Goal: Task Accomplishment & Management: Manage account settings

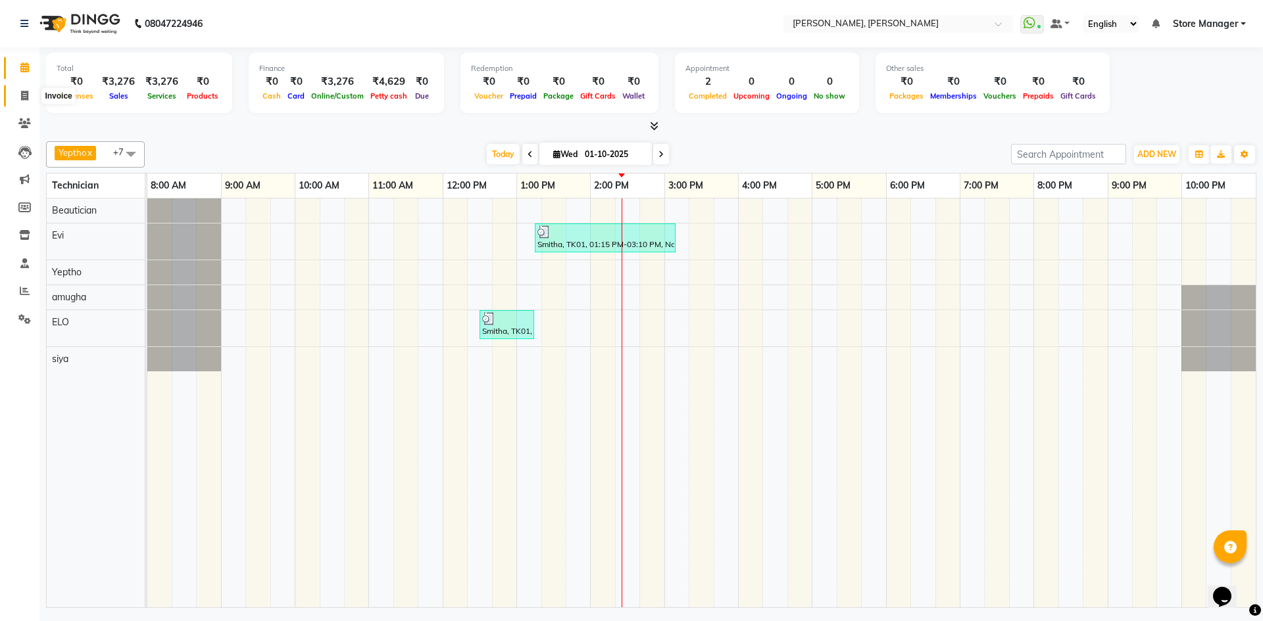
click at [18, 92] on span at bounding box center [24, 96] width 23 height 15
select select "7173"
select select "service"
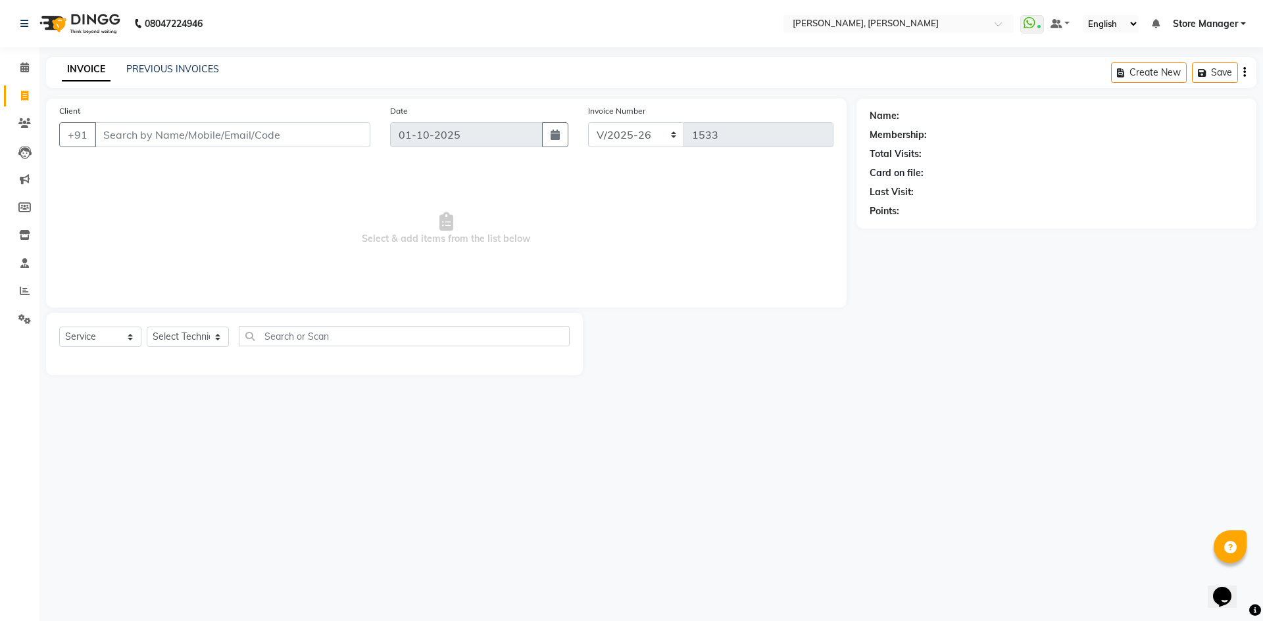
click at [227, 135] on input "Client" at bounding box center [233, 134] width 276 height 25
click at [218, 337] on select "Select Technician amugha Beautician ELO Evi MANAGER [PERSON_NAME] [PERSON_NAME]…" at bounding box center [188, 337] width 82 height 20
select select "61634"
click at [147, 327] on select "Select Technician amugha Beautician ELO Evi MANAGER [PERSON_NAME] [PERSON_NAME]…" at bounding box center [188, 337] width 82 height 20
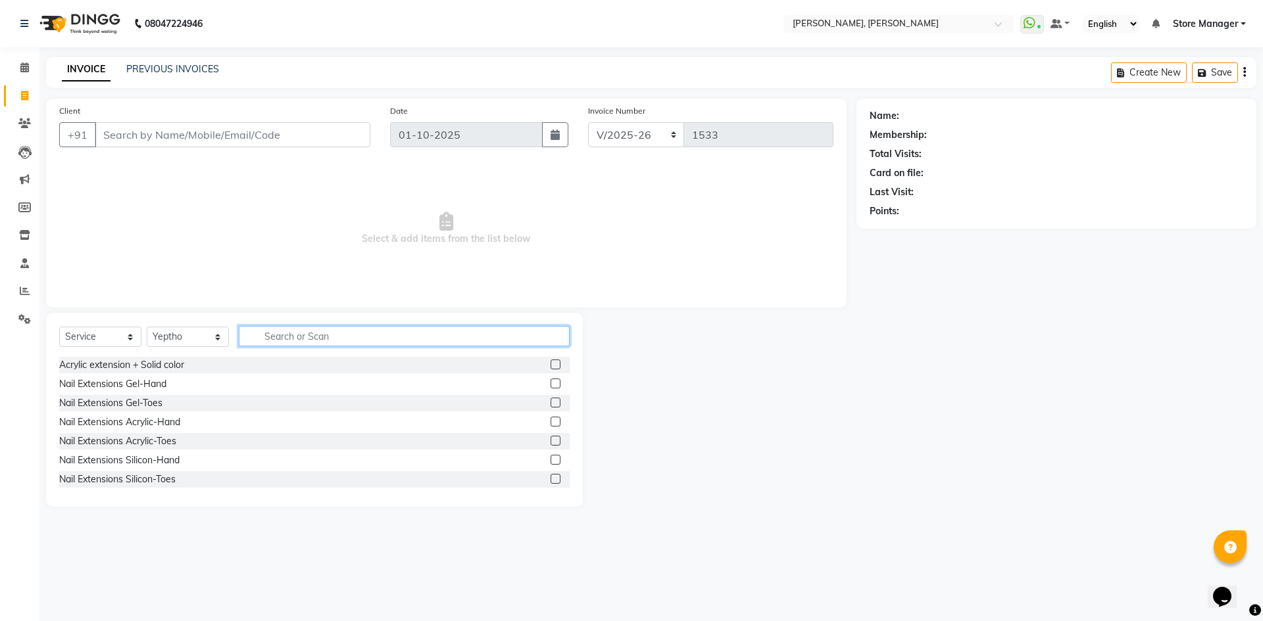
click at [320, 343] on input "text" at bounding box center [404, 336] width 331 height 20
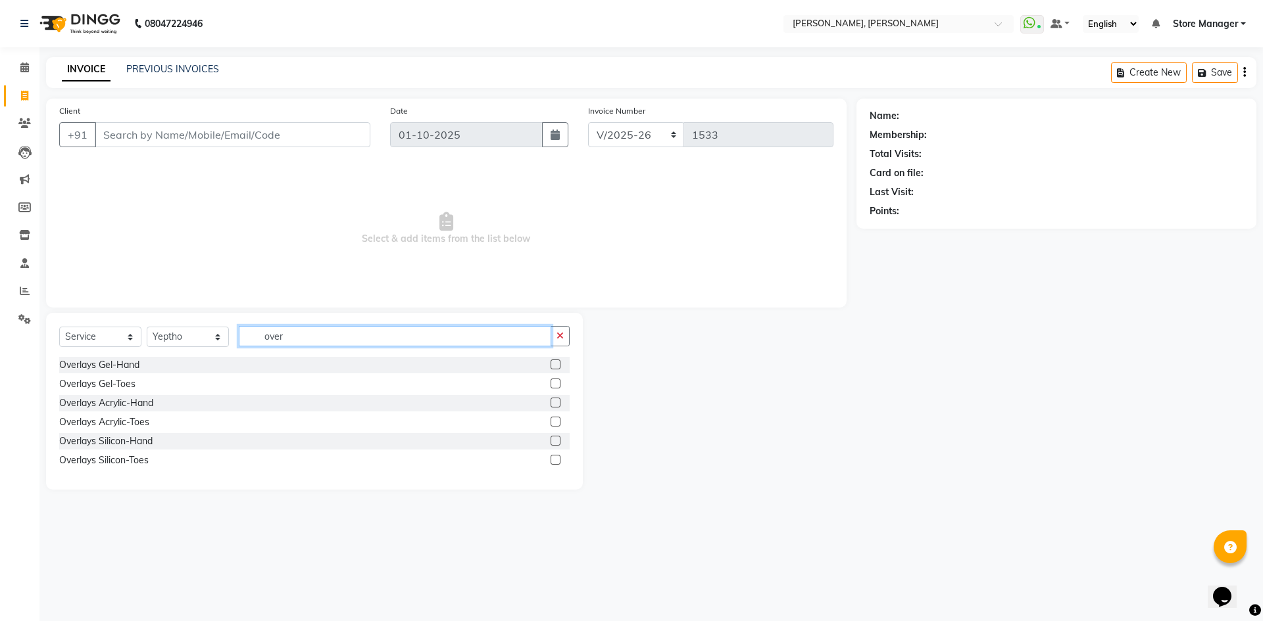
type input "over"
click at [556, 399] on label at bounding box center [555, 403] width 10 height 10
click at [556, 399] on input "checkbox" at bounding box center [554, 403] width 9 height 9
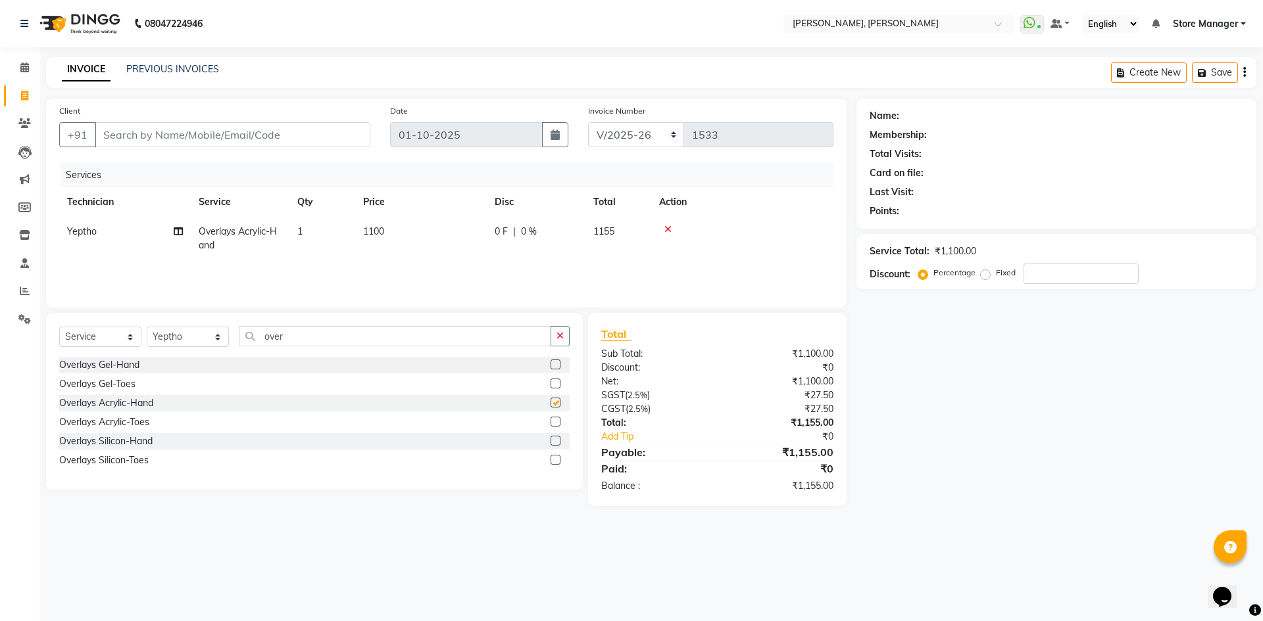
checkbox input "false"
click at [559, 336] on icon "button" at bounding box center [559, 335] width 7 height 9
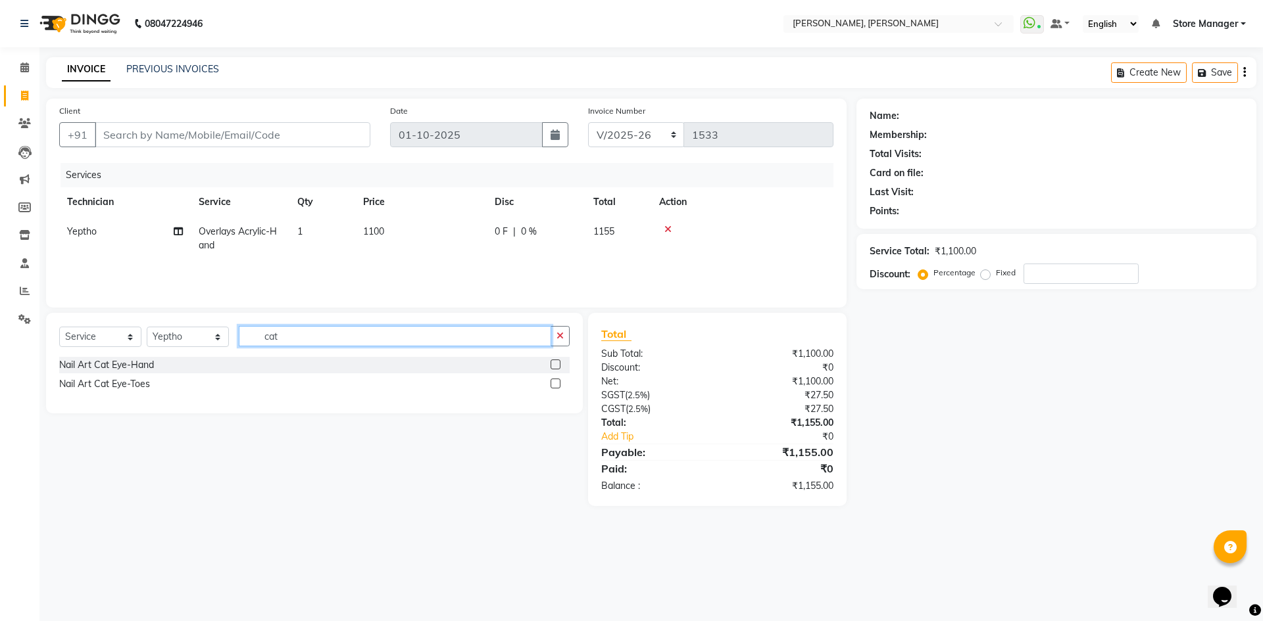
type input "cat"
click at [553, 364] on label at bounding box center [555, 365] width 10 height 10
click at [553, 364] on input "checkbox" at bounding box center [554, 365] width 9 height 9
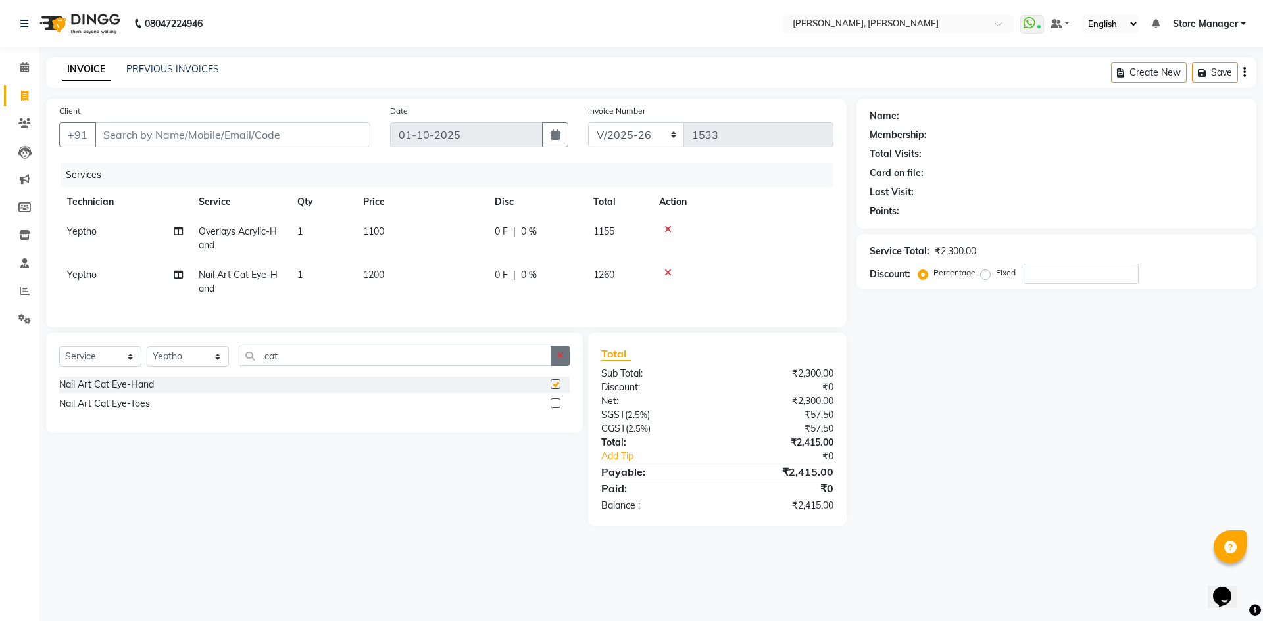
checkbox input "false"
click at [556, 356] on button "button" at bounding box center [559, 356] width 19 height 20
type input "chro"
click at [556, 389] on label at bounding box center [555, 384] width 10 height 10
click at [556, 389] on input "checkbox" at bounding box center [554, 385] width 9 height 9
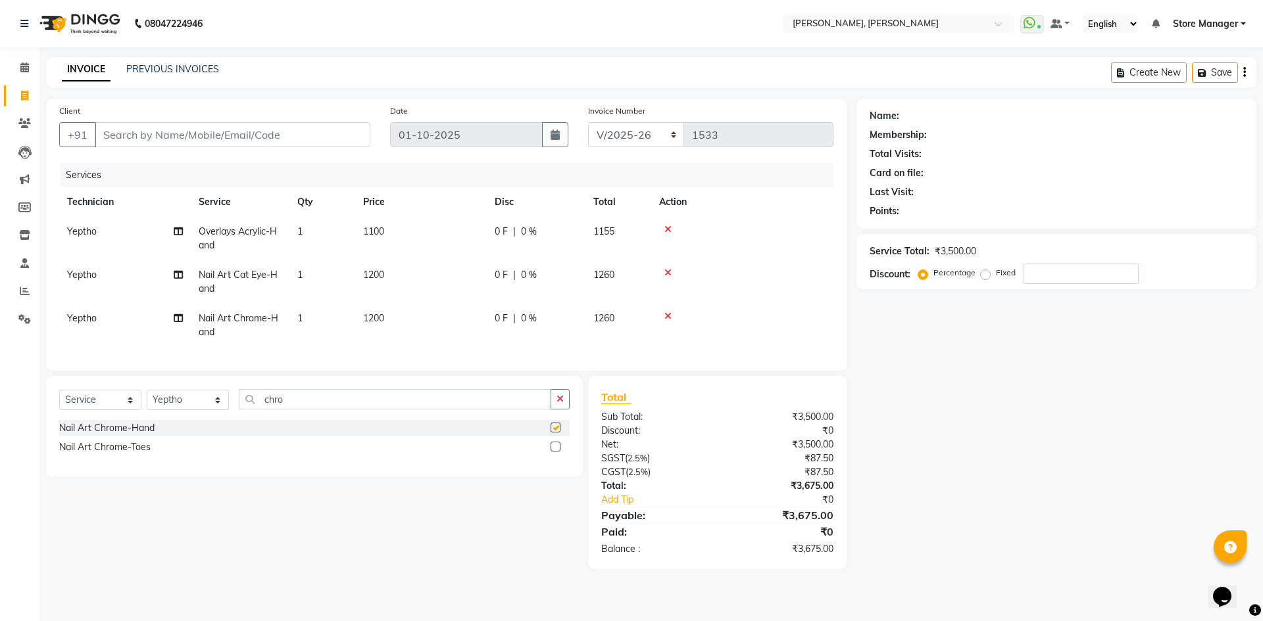
checkbox input "false"
click at [414, 313] on td "1200" at bounding box center [421, 325] width 132 height 43
select select "61634"
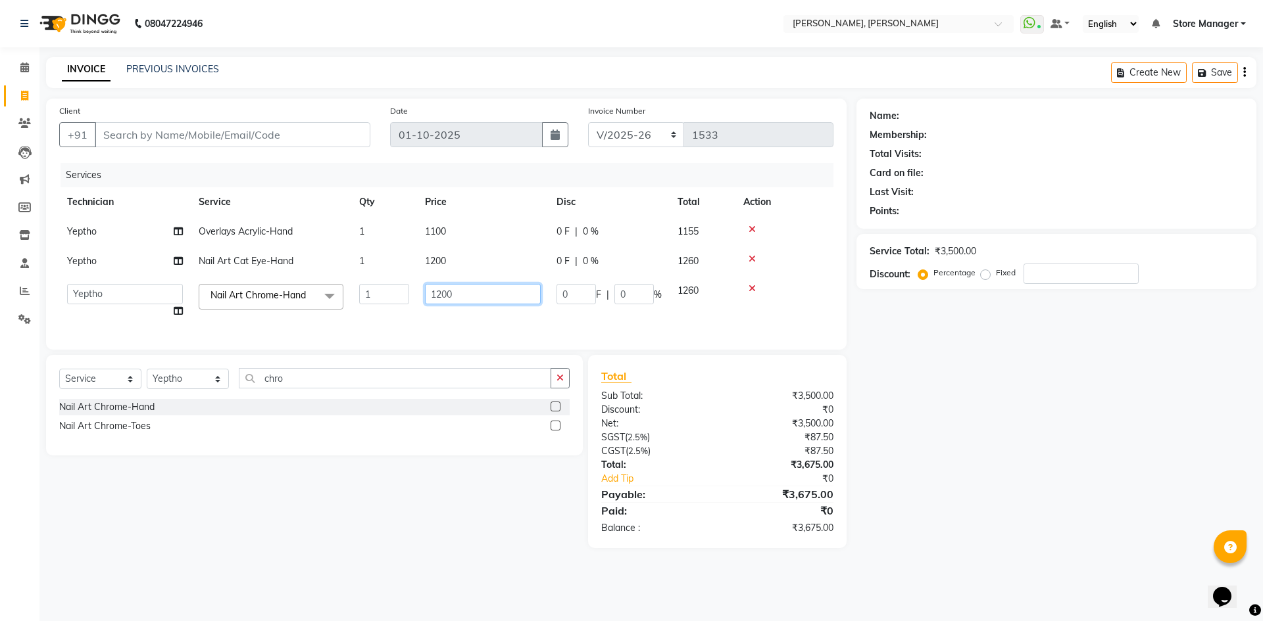
click at [476, 295] on input "1200" at bounding box center [483, 294] width 116 height 20
type input "1"
type input "400"
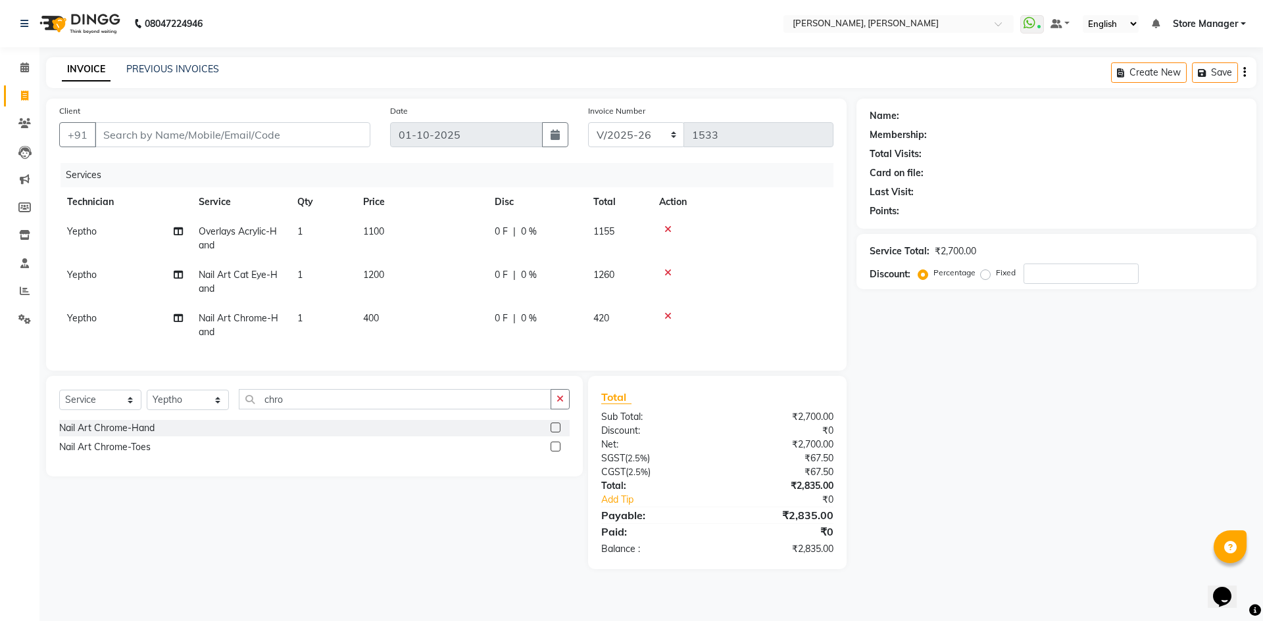
click at [479, 261] on td "1200" at bounding box center [421, 281] width 132 height 43
select select "61634"
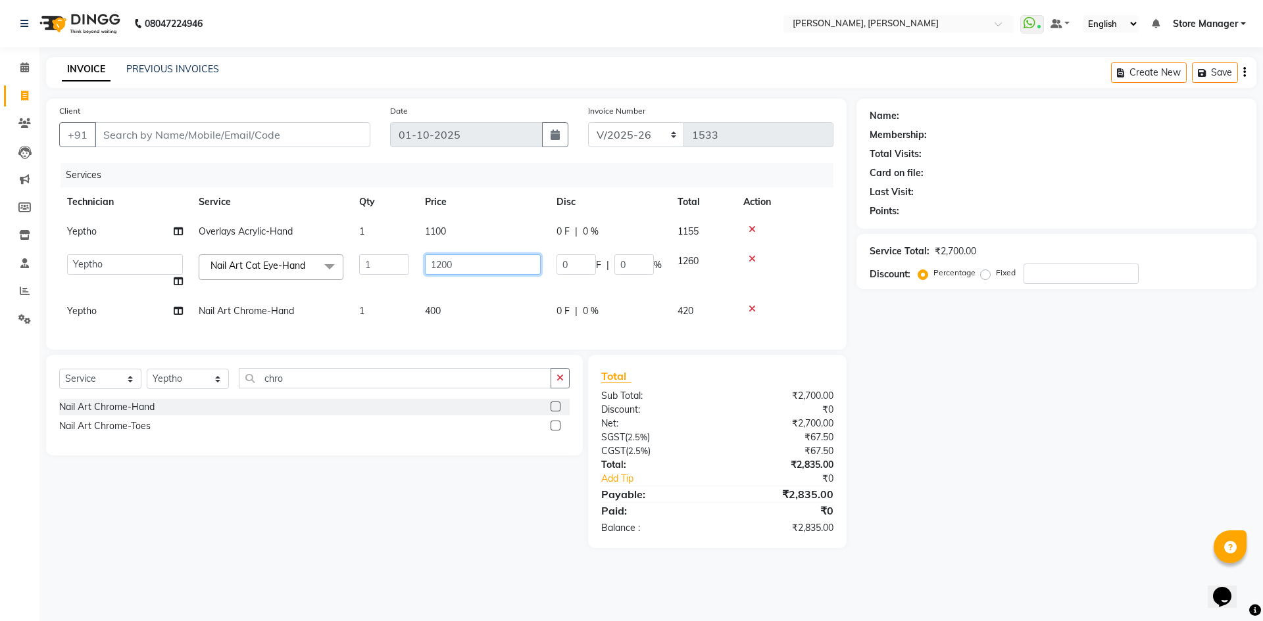
click at [480, 265] on input "1200" at bounding box center [483, 265] width 116 height 20
type input "1000"
click at [462, 220] on td "1100" at bounding box center [483, 232] width 132 height 30
select select "61634"
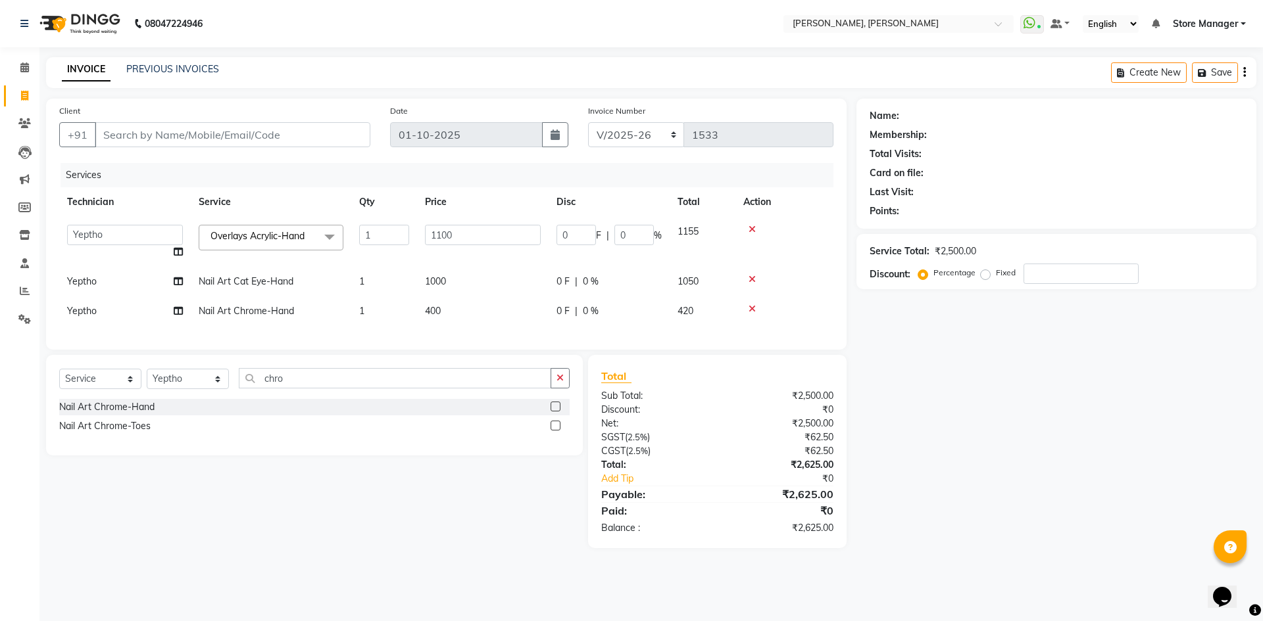
click at [473, 222] on td "1100" at bounding box center [483, 242] width 132 height 50
click at [487, 237] on input "1100" at bounding box center [483, 235] width 116 height 20
type input "1000"
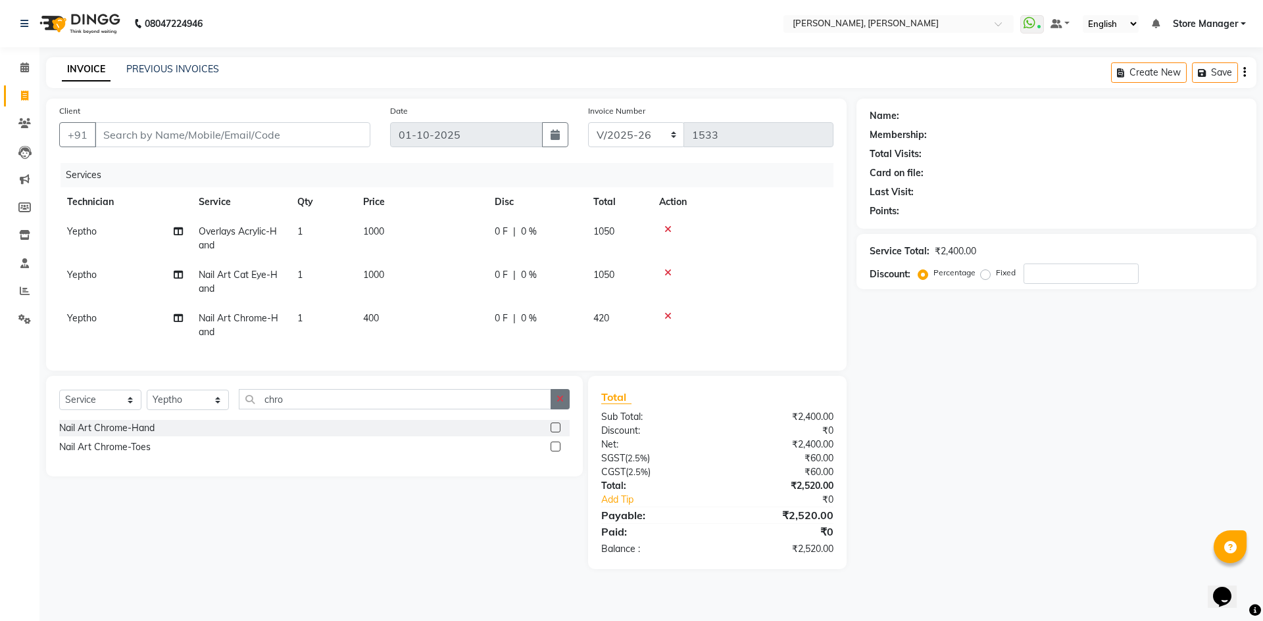
click at [562, 378] on div "Client +91 Date [DATE] Invoice Number BTH/2025-26 RED/2025-26 V/2025 V/[PHONE_N…" at bounding box center [446, 334] width 820 height 471
click at [201, 134] on input "Client" at bounding box center [233, 134] width 276 height 25
type input "7"
type input "0"
type input "7022961048"
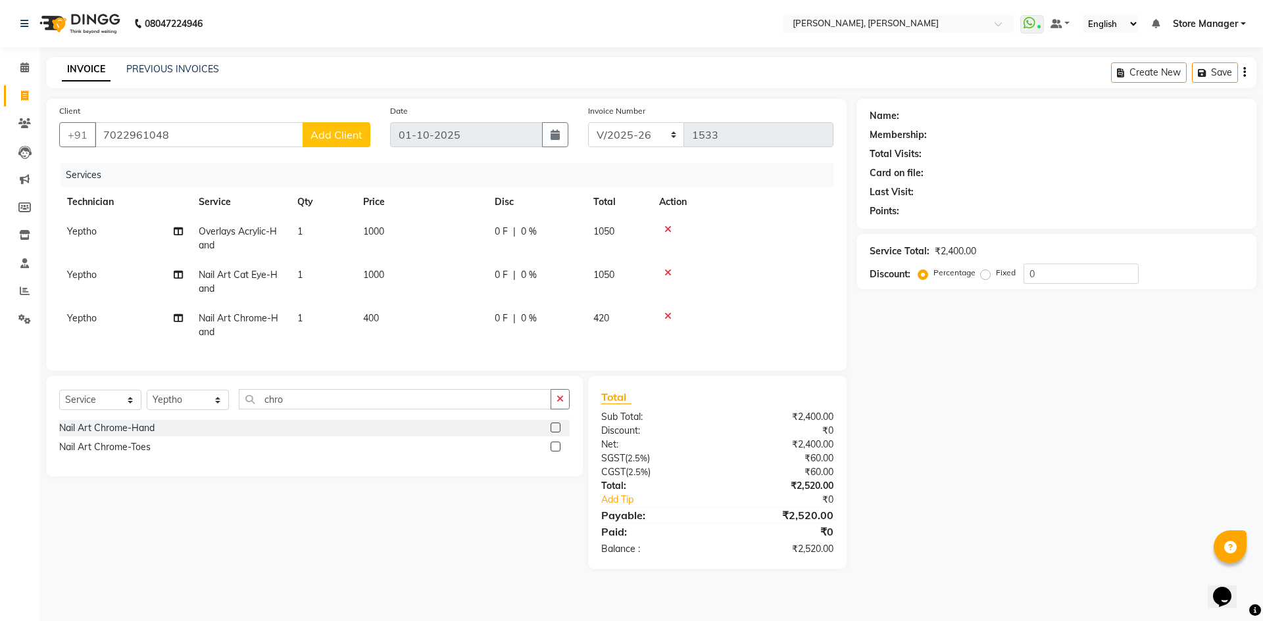
click at [338, 131] on span "Add Client" at bounding box center [336, 134] width 52 height 13
select select "21"
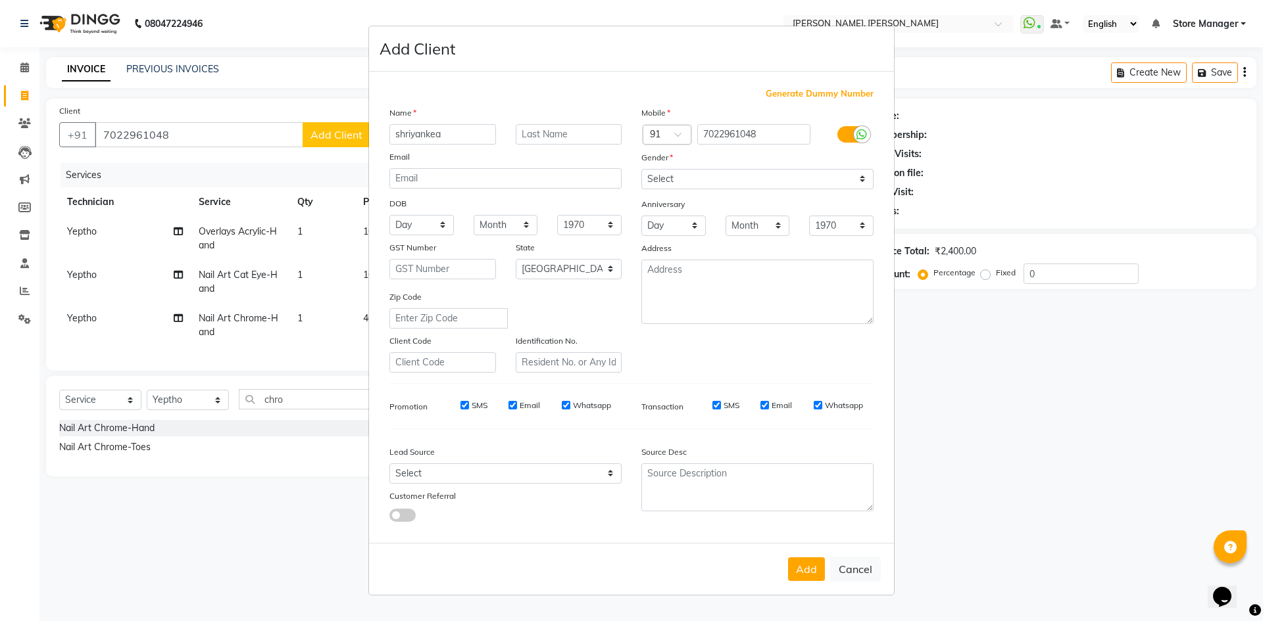
type input "shriyankea"
drag, startPoint x: 682, startPoint y: 174, endPoint x: 683, endPoint y: 187, distance: 13.2
click at [682, 174] on select "Select [DEMOGRAPHIC_DATA] [DEMOGRAPHIC_DATA] Other Prefer Not To Say" at bounding box center [757, 179] width 232 height 20
select select "[DEMOGRAPHIC_DATA]"
click at [641, 169] on select "Select [DEMOGRAPHIC_DATA] [DEMOGRAPHIC_DATA] Other Prefer Not To Say" at bounding box center [757, 179] width 232 height 20
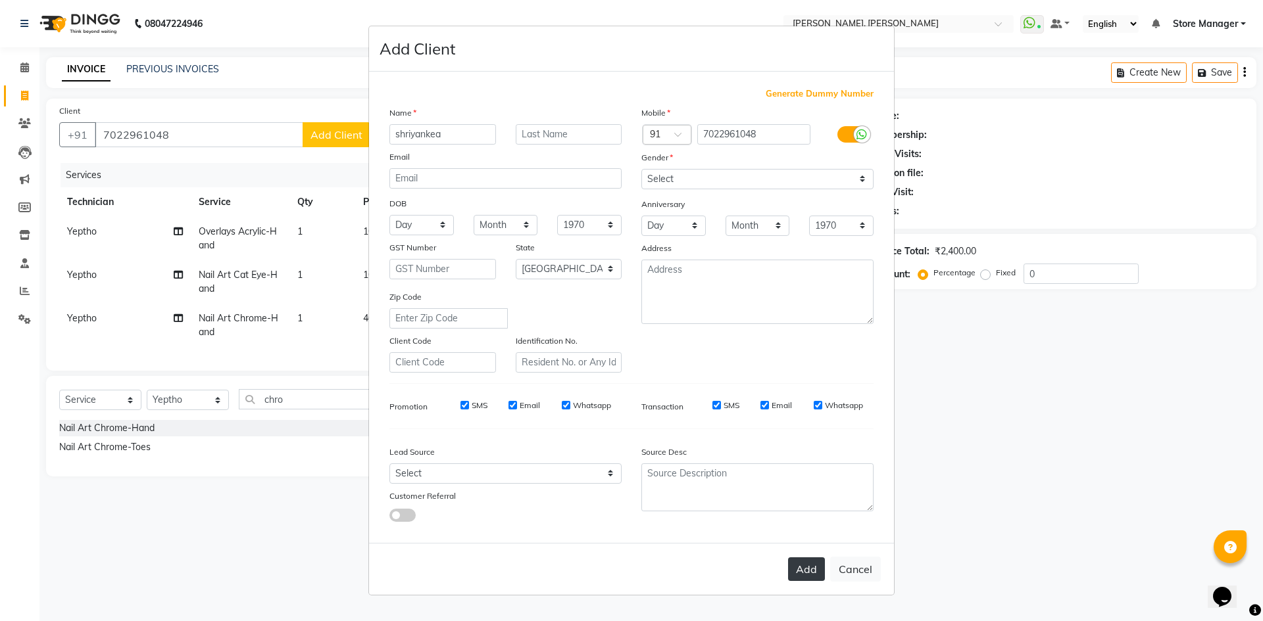
click at [809, 579] on button "Add" at bounding box center [806, 570] width 37 height 24
type input "70******48"
select select
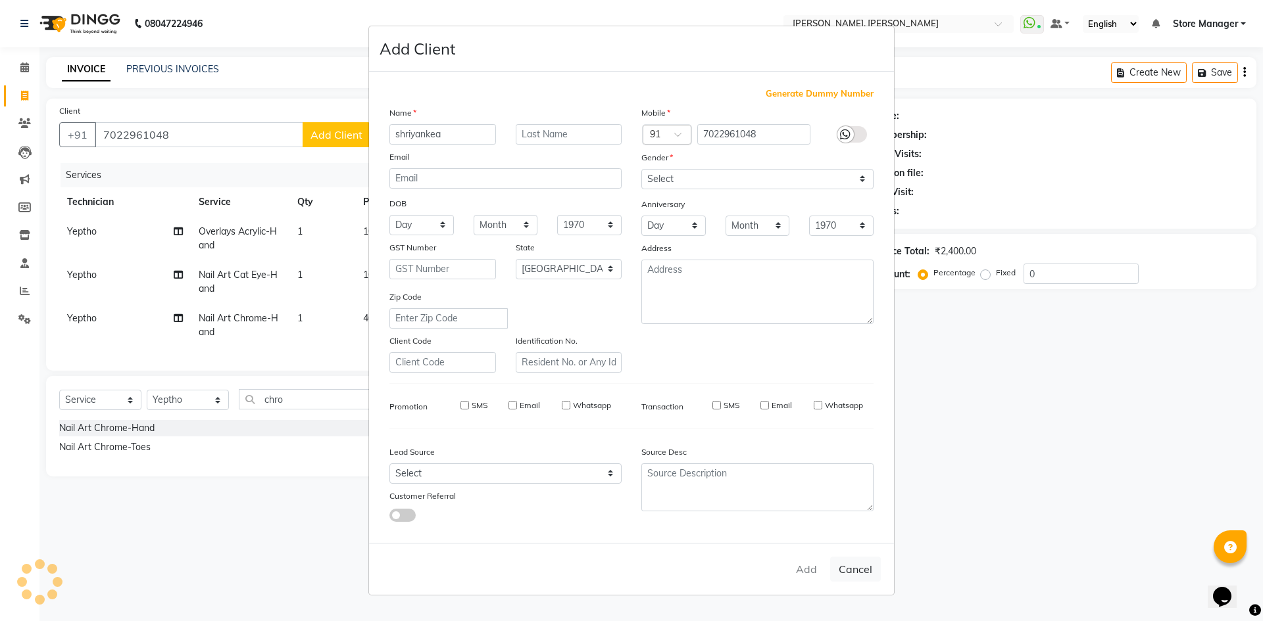
select select "null"
select select
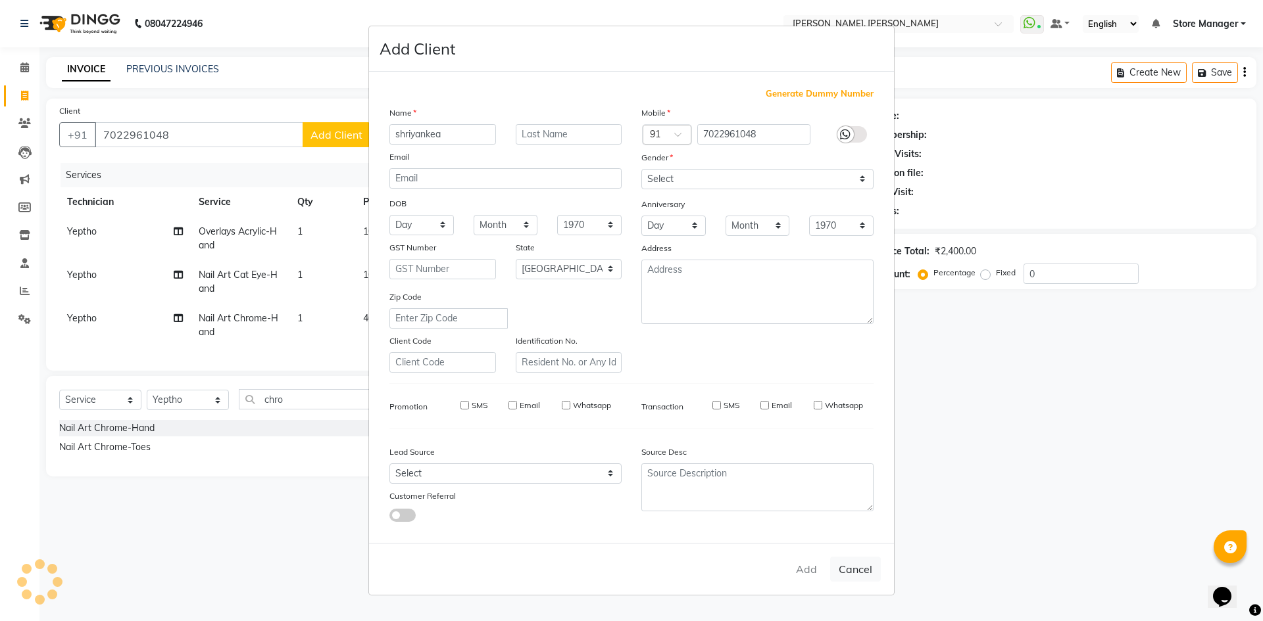
checkbox input "false"
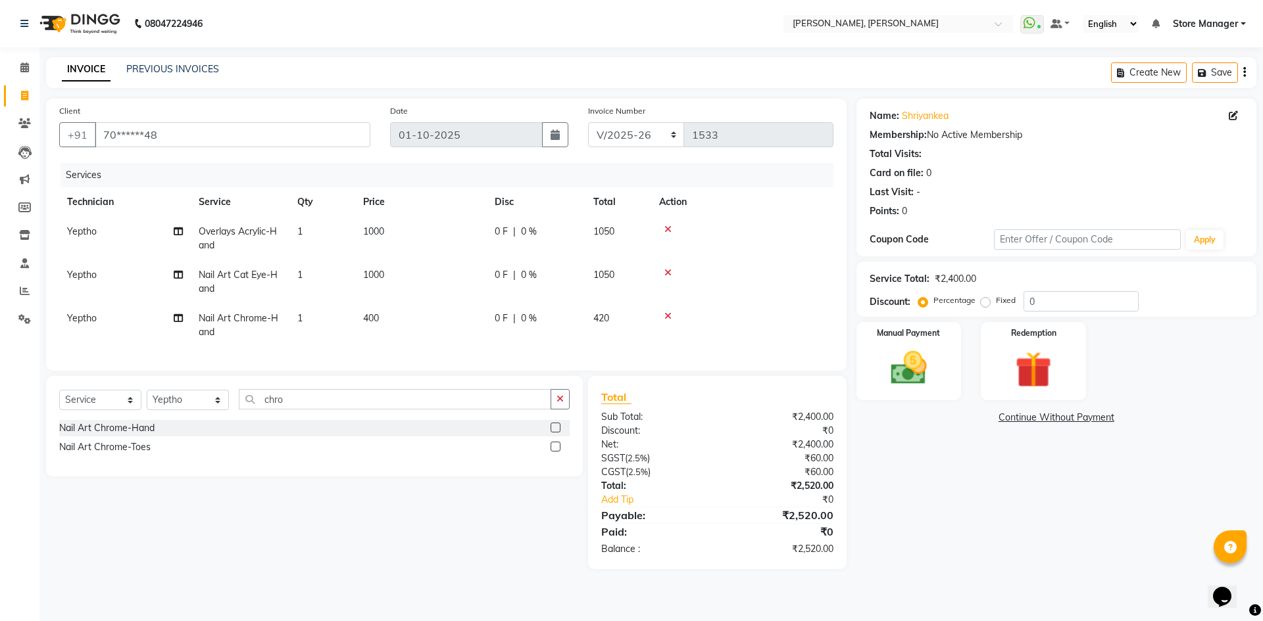
click at [990, 301] on div "Fixed" at bounding box center [999, 301] width 32 height 16
click at [996, 302] on label "Fixed" at bounding box center [1006, 301] width 20 height 12
click at [986, 302] on input "Fixed" at bounding box center [987, 300] width 9 height 9
radio input "true"
click at [1048, 302] on input "0" at bounding box center [1080, 301] width 115 height 20
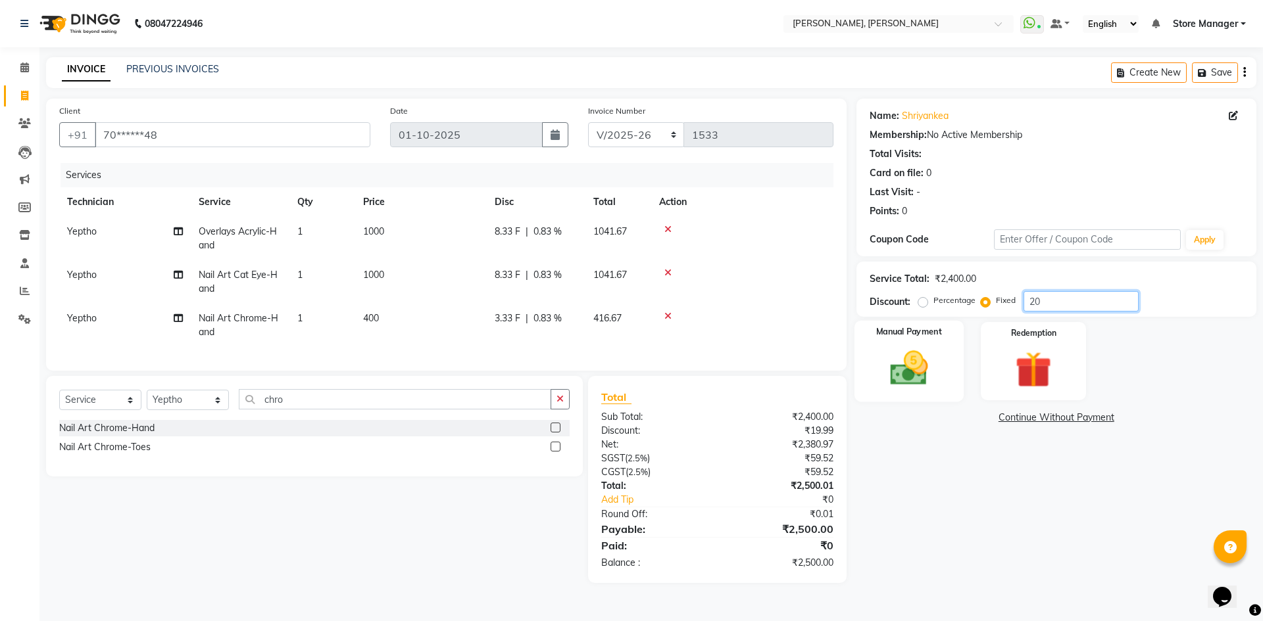
type input "20"
click at [879, 372] on img at bounding box center [908, 368] width 61 height 43
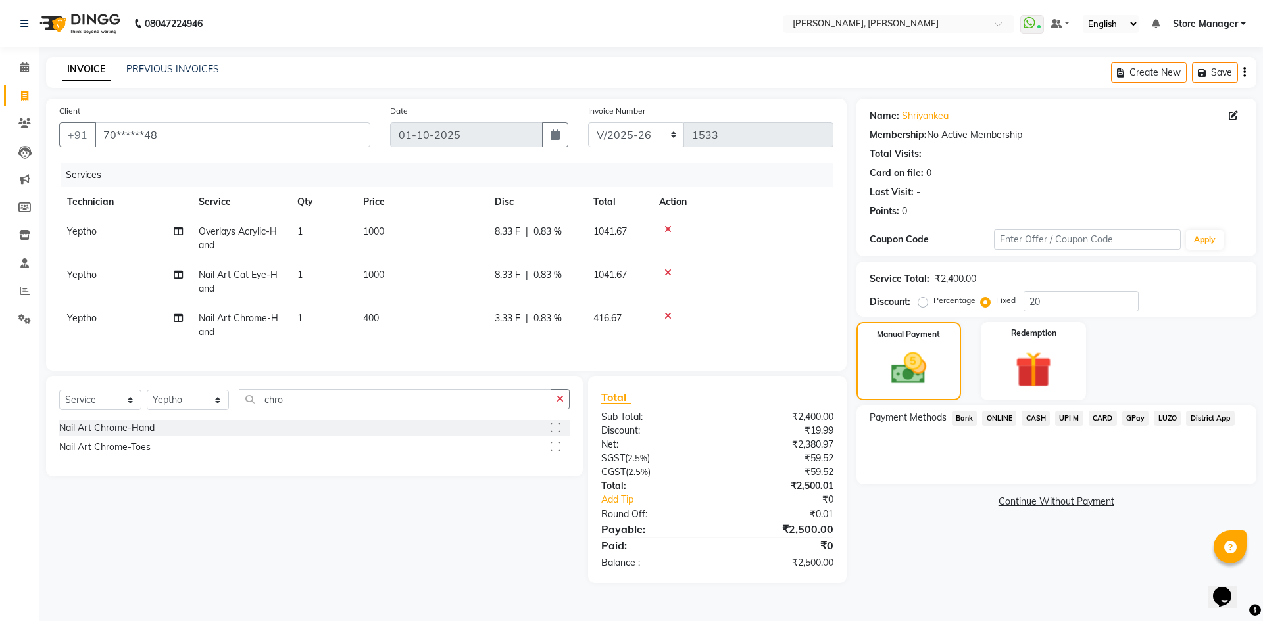
click at [1002, 414] on span "ONLINE" at bounding box center [999, 418] width 34 height 15
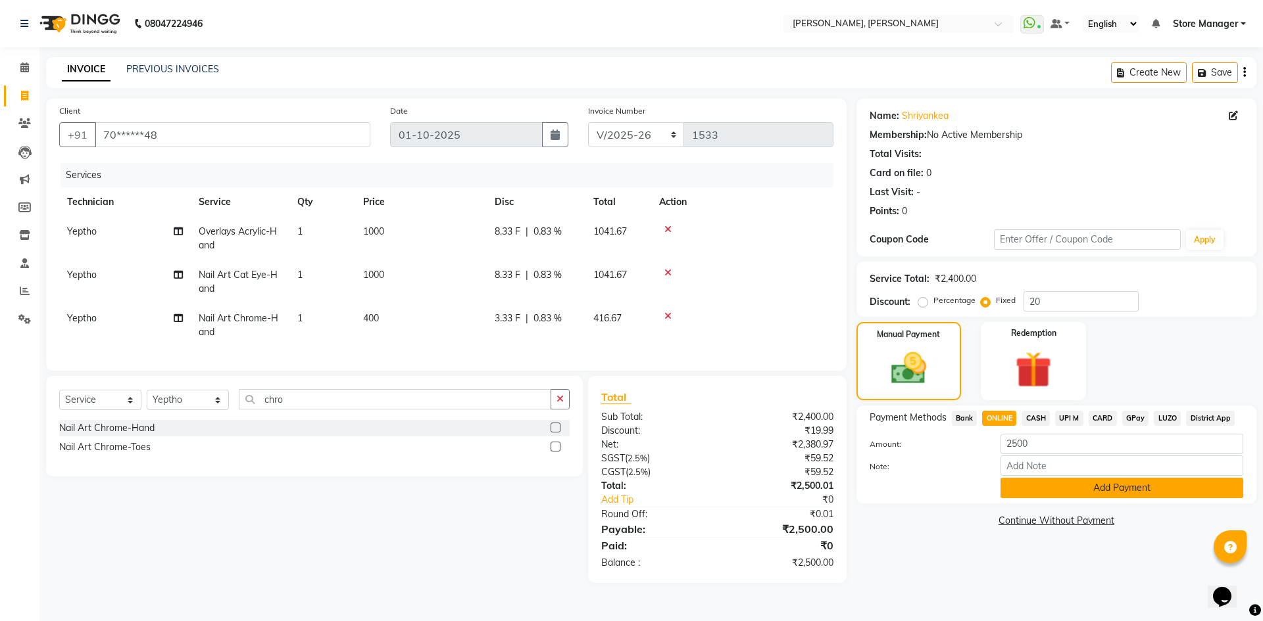
click at [1027, 487] on button "Add Payment" at bounding box center [1121, 488] width 243 height 20
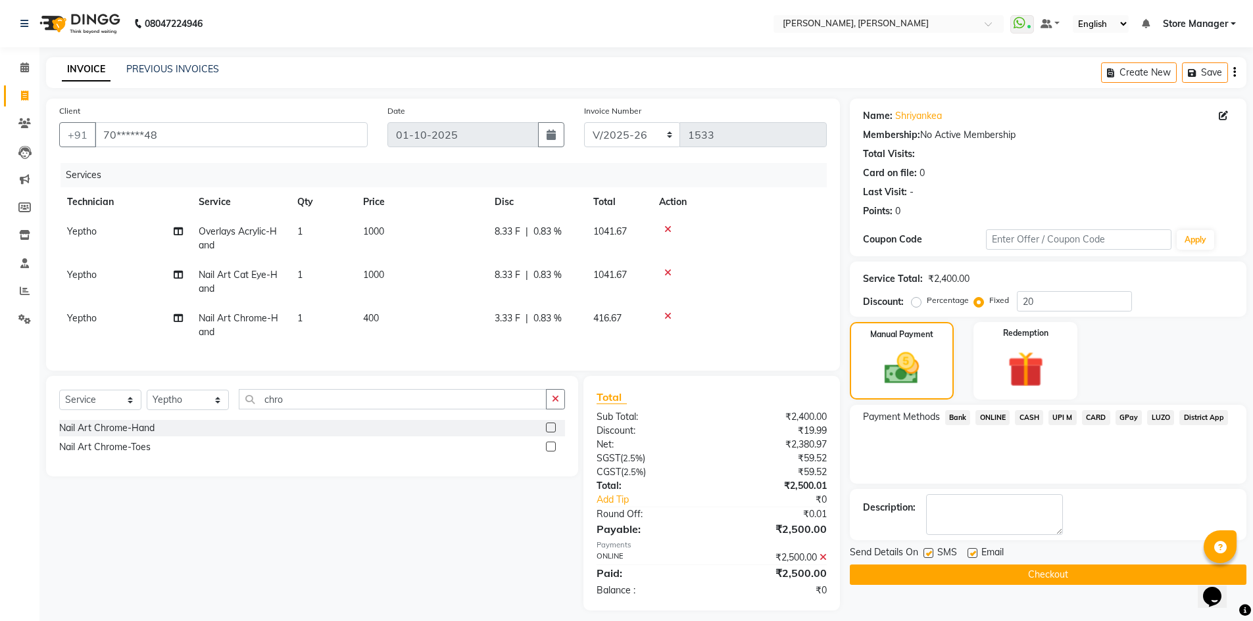
click at [1056, 571] on button "Checkout" at bounding box center [1048, 575] width 397 height 20
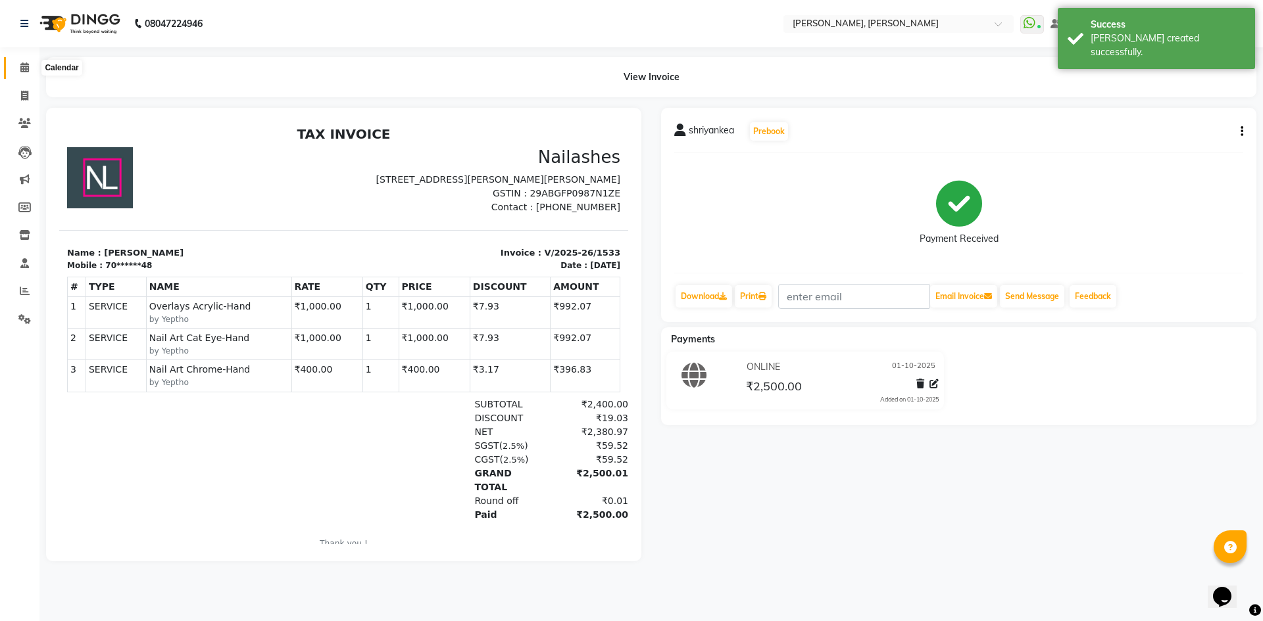
click at [18, 66] on span at bounding box center [24, 68] width 23 height 15
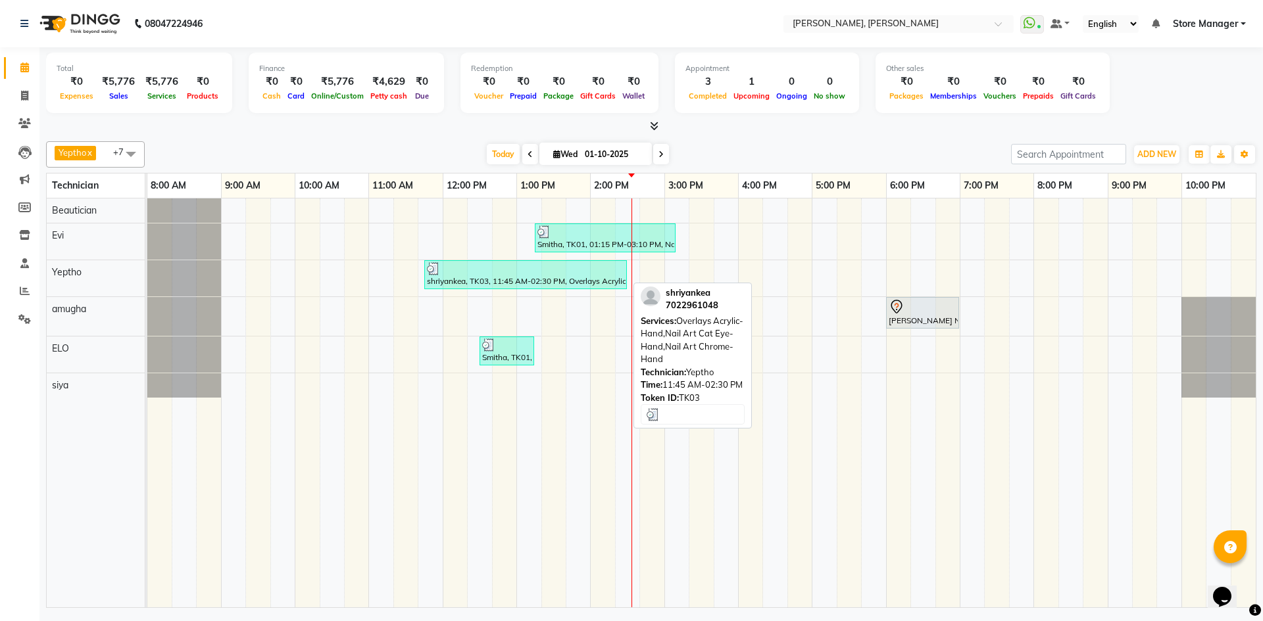
click at [476, 310] on div "Smitha, TK01, 01:15 PM-03:10 PM, Nail Extensions Acrylic-Hand,Nail Art Cat Eye-…" at bounding box center [701, 403] width 1108 height 409
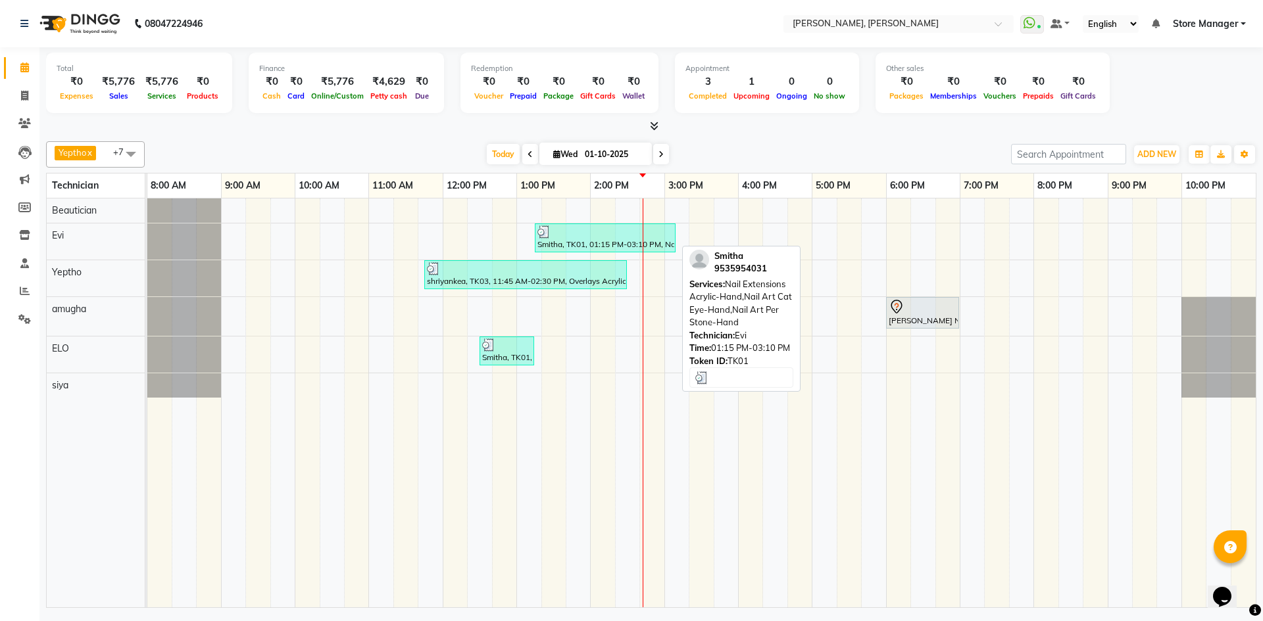
click at [560, 239] on div "Smitha, TK01, 01:15 PM-03:10 PM, Nail Extensions Acrylic-Hand,Nail Art Cat Eye-…" at bounding box center [605, 238] width 138 height 25
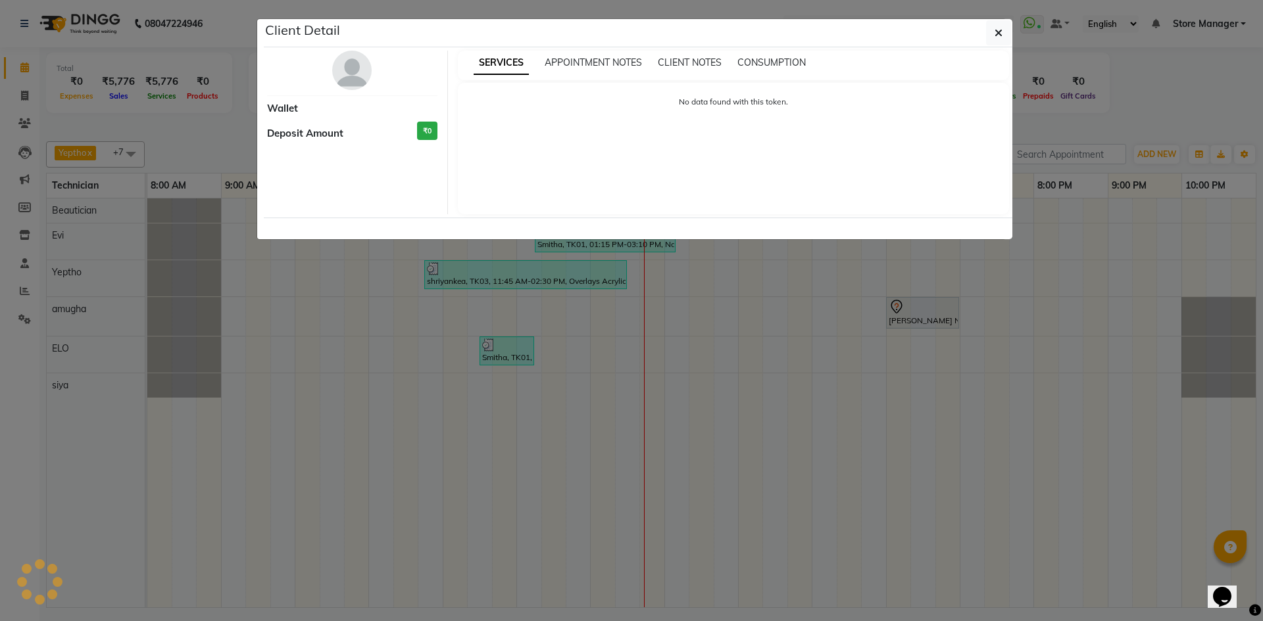
select select "3"
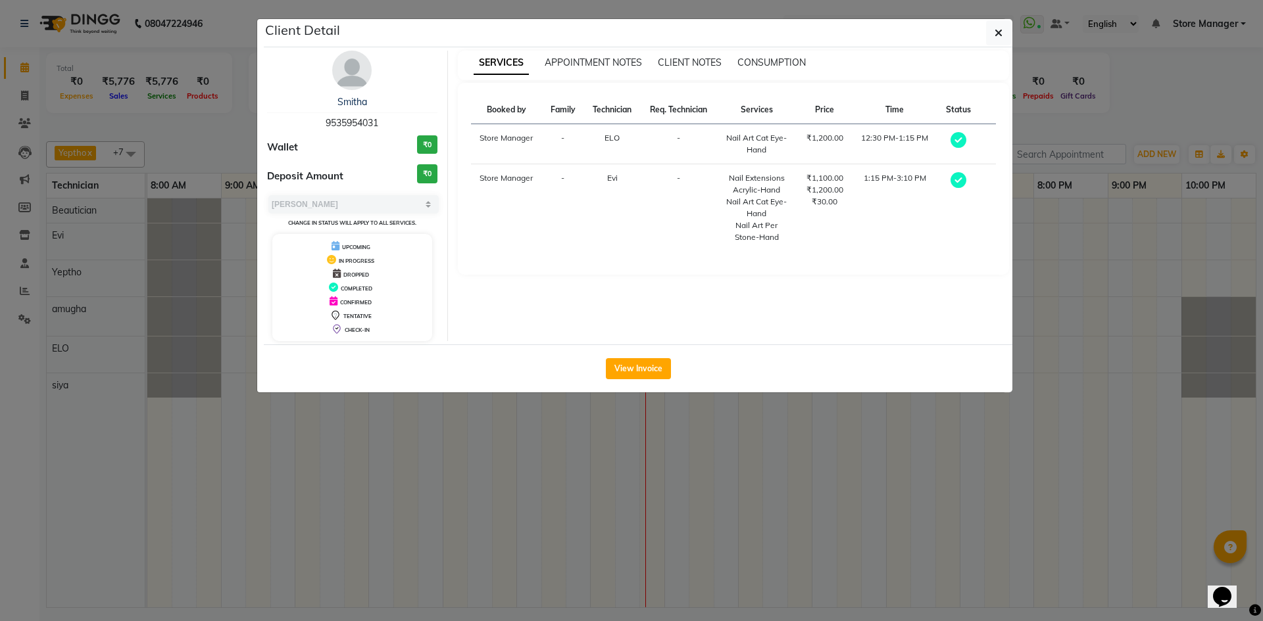
drag, startPoint x: 1246, startPoint y: 275, endPoint x: 1232, endPoint y: 276, distance: 13.9
click at [1242, 277] on ngb-modal-window "Client Detail Smitha 9535954031 Wallet ₹0 Deposit Amount ₹0 Select MARK DONE UP…" at bounding box center [631, 310] width 1263 height 621
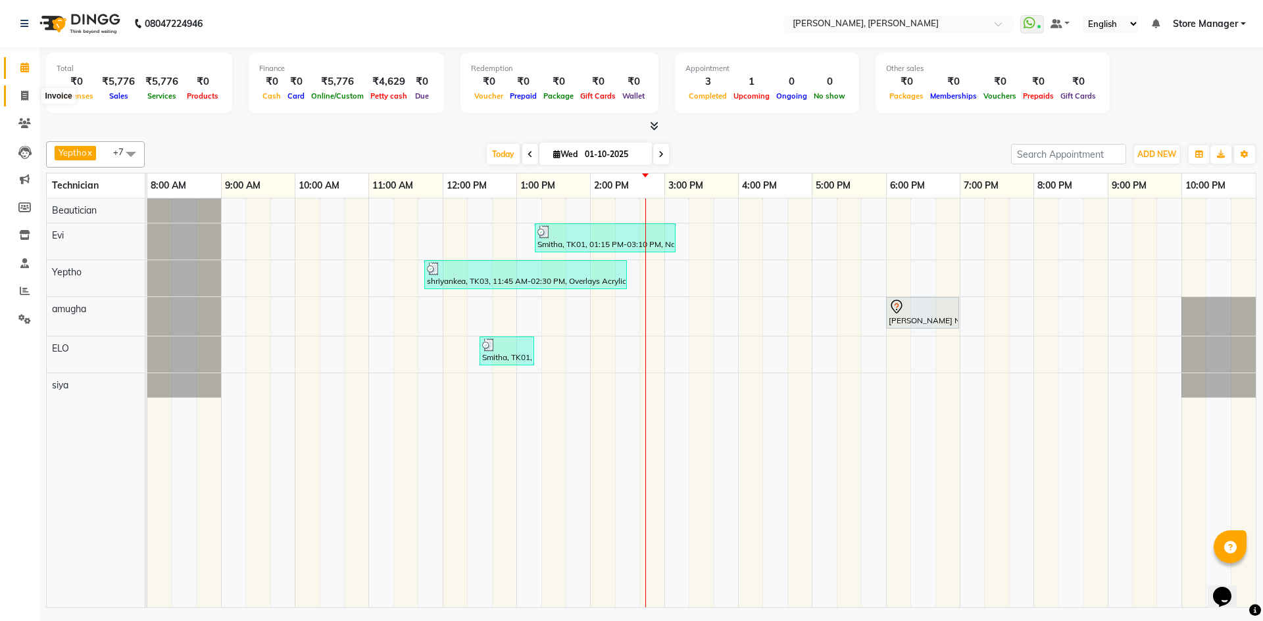
click at [24, 92] on icon at bounding box center [24, 96] width 7 height 10
select select "7173"
select select "service"
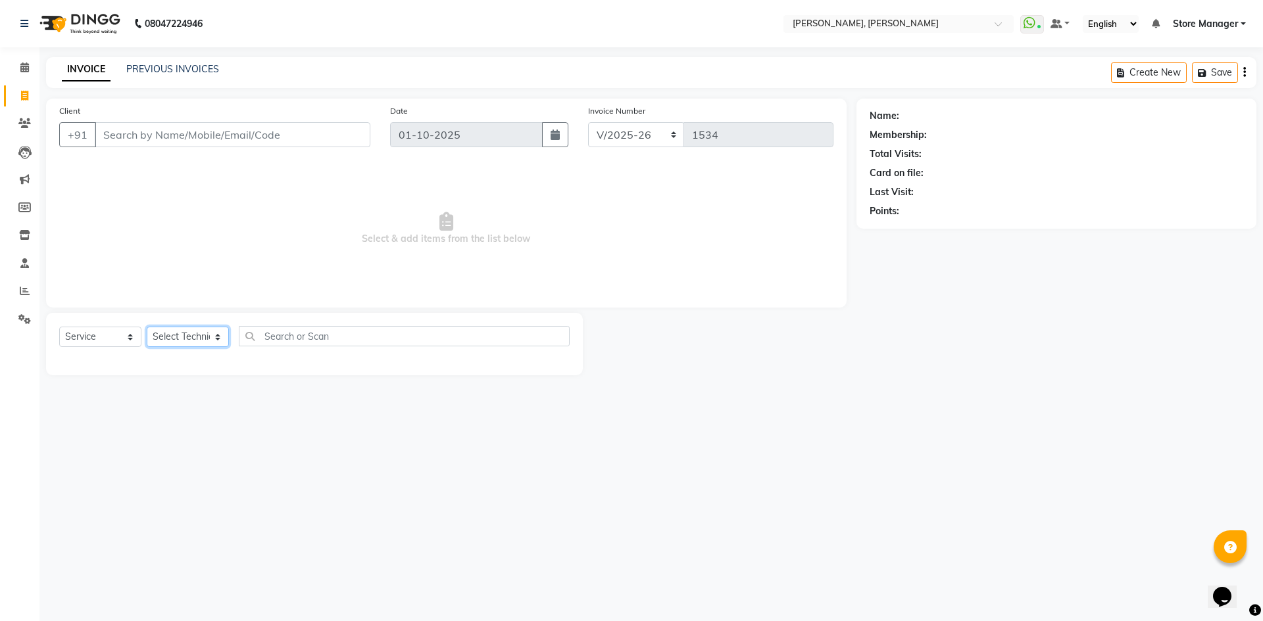
click at [220, 335] on select "Select Technician amugha Beautician ELO Evi MANAGER [PERSON_NAME] [PERSON_NAME]…" at bounding box center [188, 337] width 82 height 20
select select "78696"
click at [147, 327] on select "Select Technician amugha Beautician ELO Evi MANAGER [PERSON_NAME] [PERSON_NAME]…" at bounding box center [188, 337] width 82 height 20
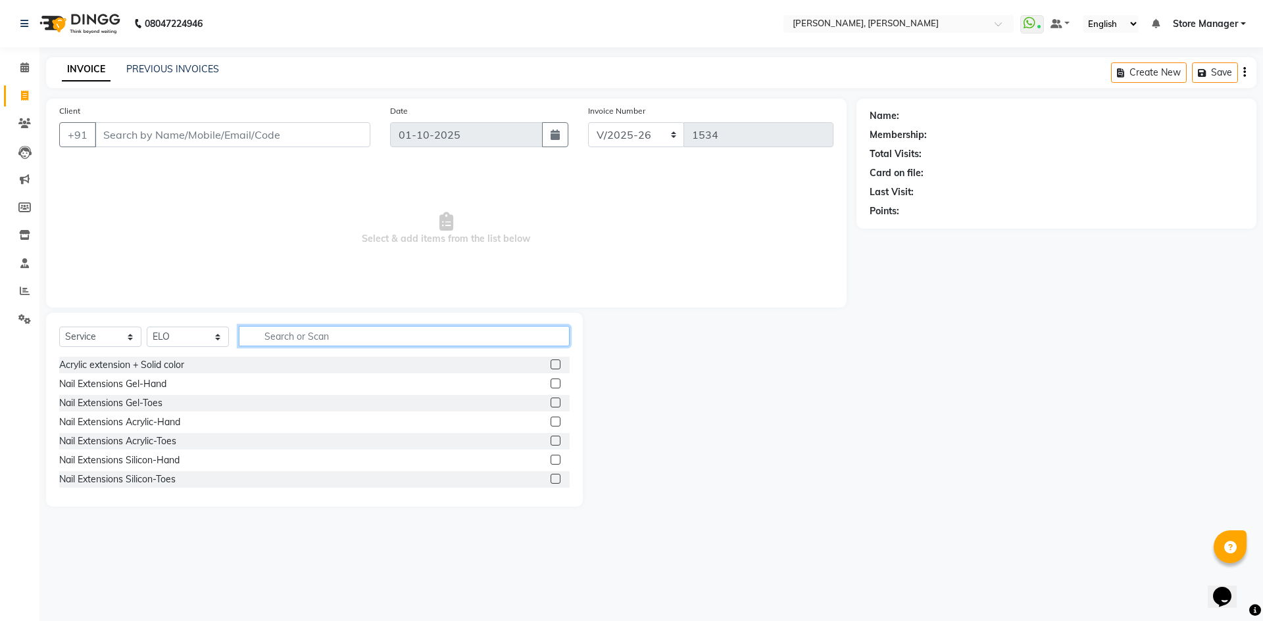
click at [273, 339] on input "text" at bounding box center [404, 336] width 331 height 20
type input "ex"
click at [550, 422] on label at bounding box center [555, 422] width 10 height 10
click at [550, 422] on input "checkbox" at bounding box center [554, 422] width 9 height 9
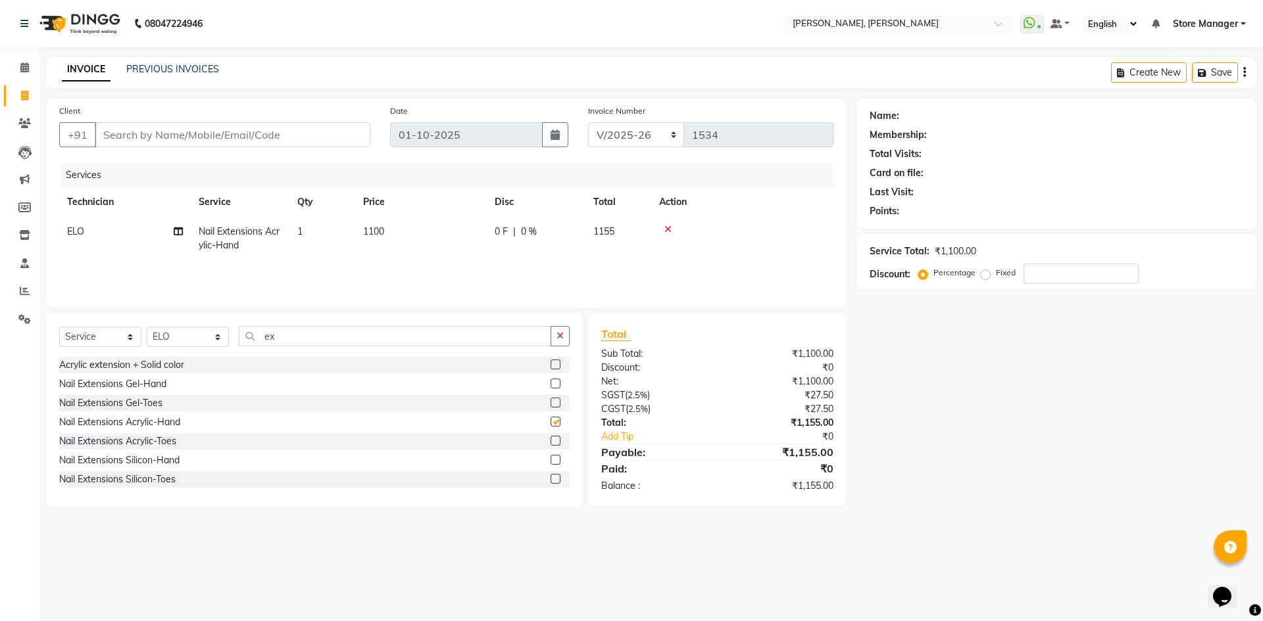
checkbox input "false"
click at [421, 236] on td "1100" at bounding box center [421, 238] width 132 height 43
select select "78696"
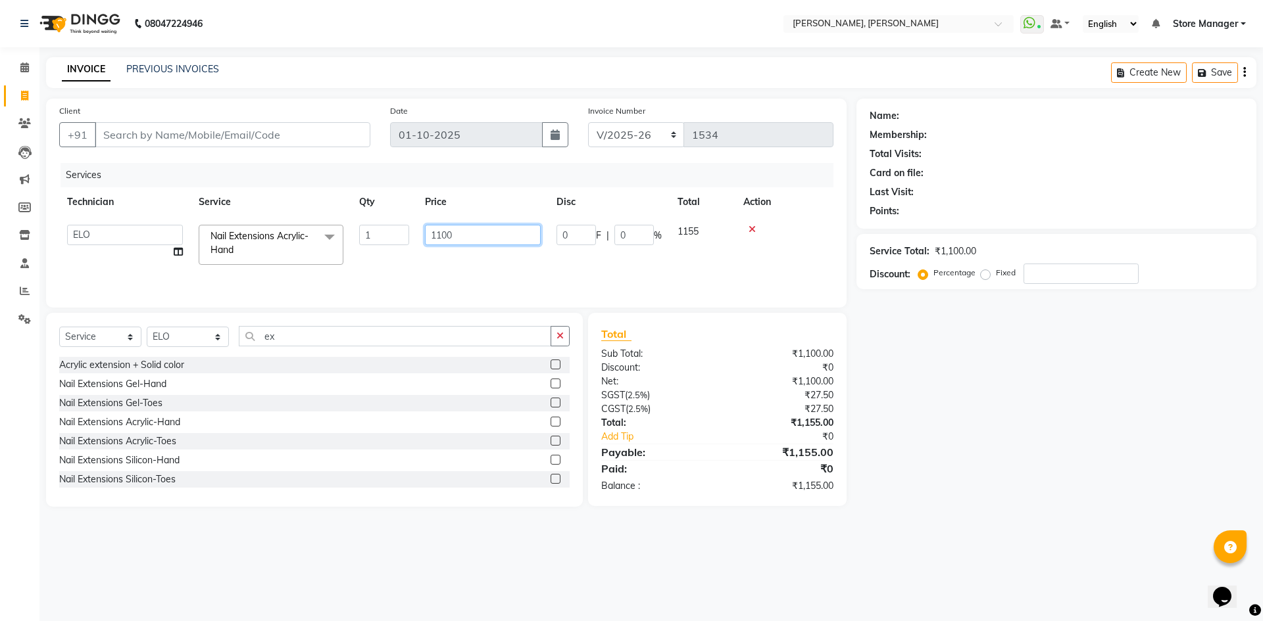
click at [457, 236] on input "1100" at bounding box center [483, 235] width 116 height 20
type input "1"
type input "1000"
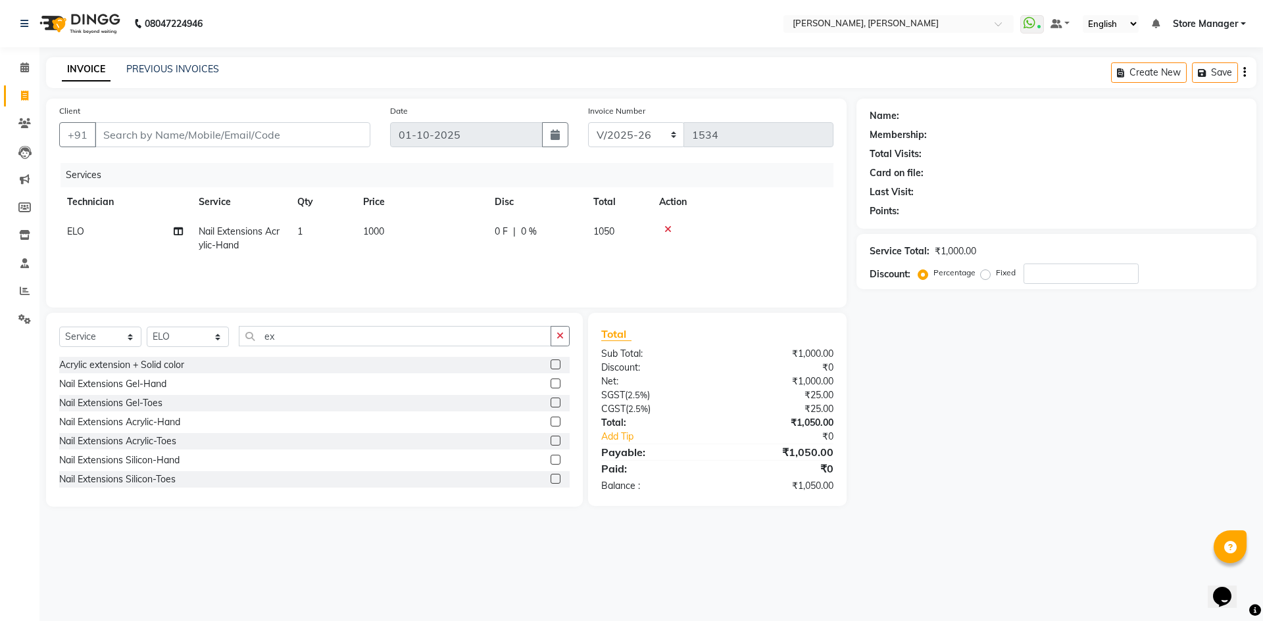
click at [363, 264] on div "Services Technician Service Qty Price Disc Total Action ELO Nail Extensions Acr…" at bounding box center [446, 229] width 774 height 132
click at [565, 338] on button "button" at bounding box center [559, 336] width 19 height 20
click at [302, 331] on input "text" at bounding box center [404, 336] width 331 height 20
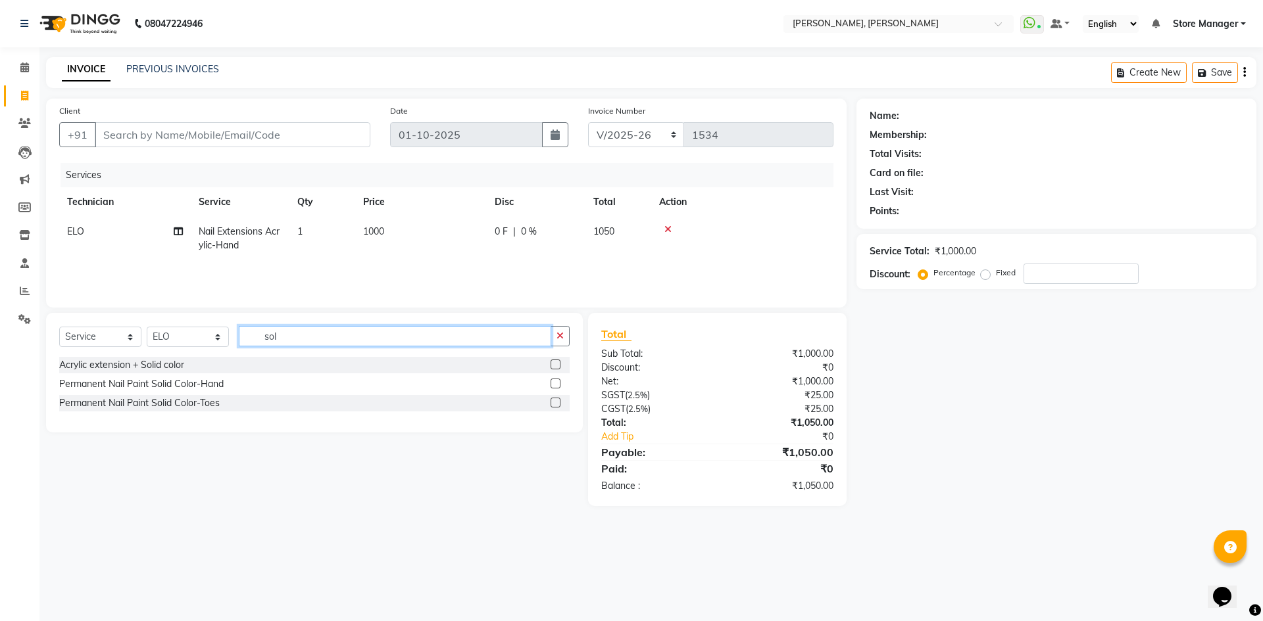
type input "sol"
click at [556, 382] on label at bounding box center [555, 384] width 10 height 10
click at [556, 382] on input "checkbox" at bounding box center [554, 384] width 9 height 9
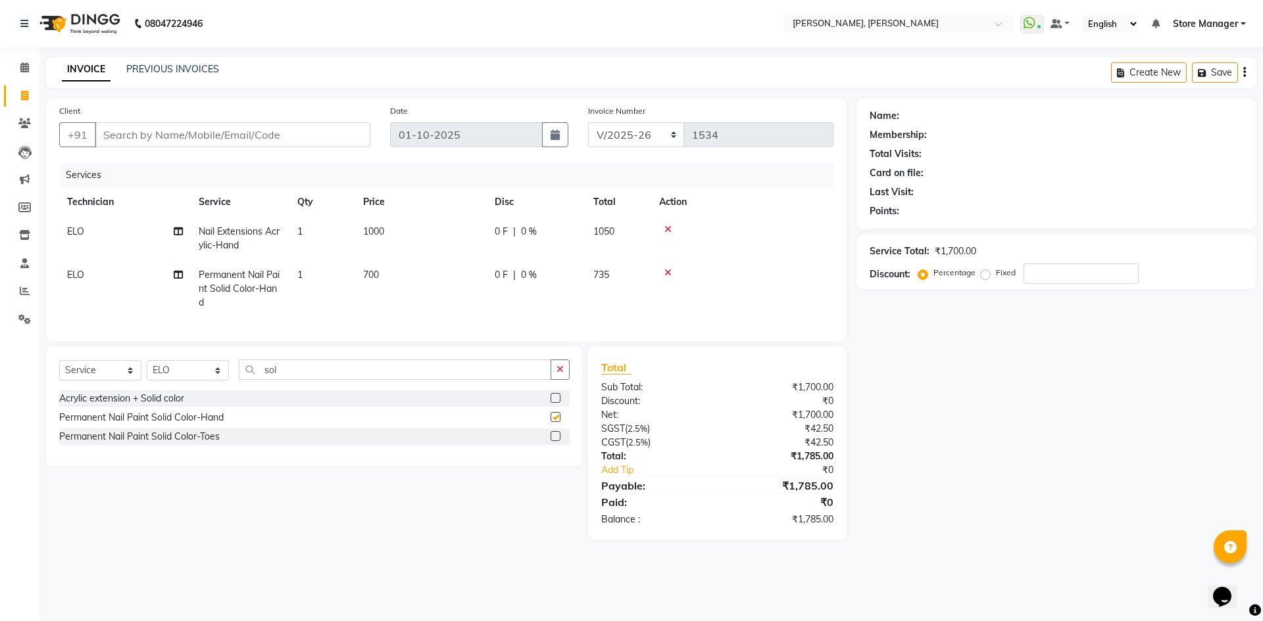
checkbox input "false"
click at [312, 379] on input "sol" at bounding box center [395, 370] width 312 height 20
type input "s"
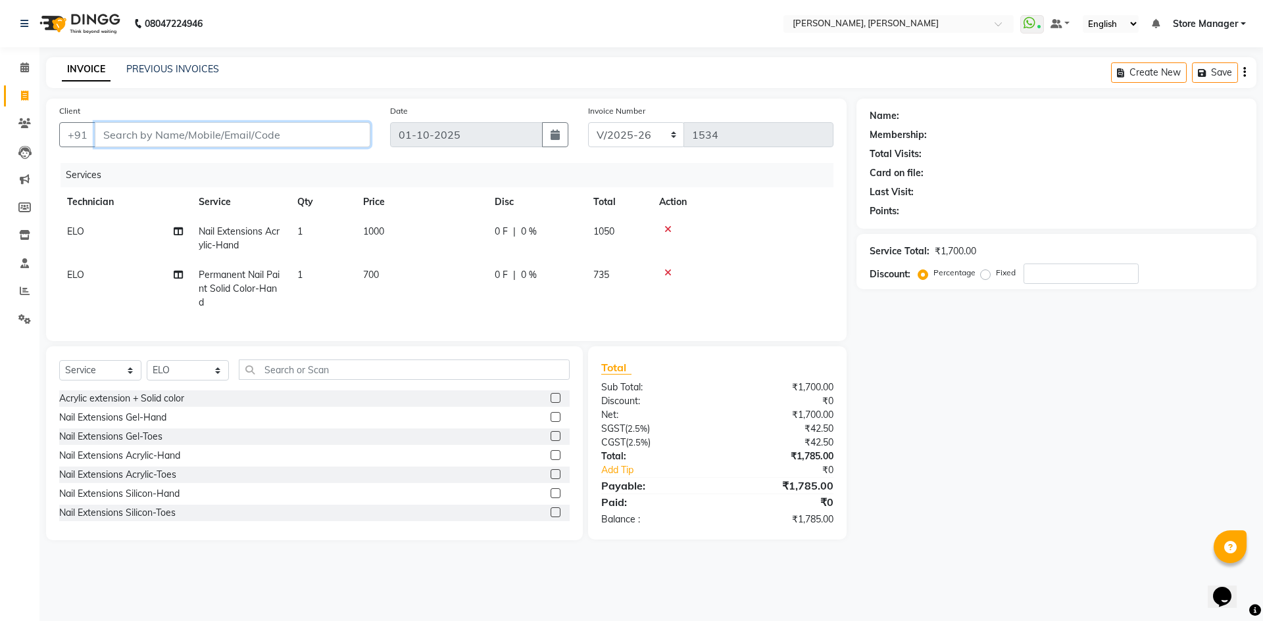
click at [134, 133] on input "Client" at bounding box center [233, 134] width 276 height 25
type input "9"
type input "0"
click at [153, 137] on input "9686143" at bounding box center [199, 134] width 208 height 25
click at [178, 139] on input "968614351" at bounding box center [199, 134] width 208 height 25
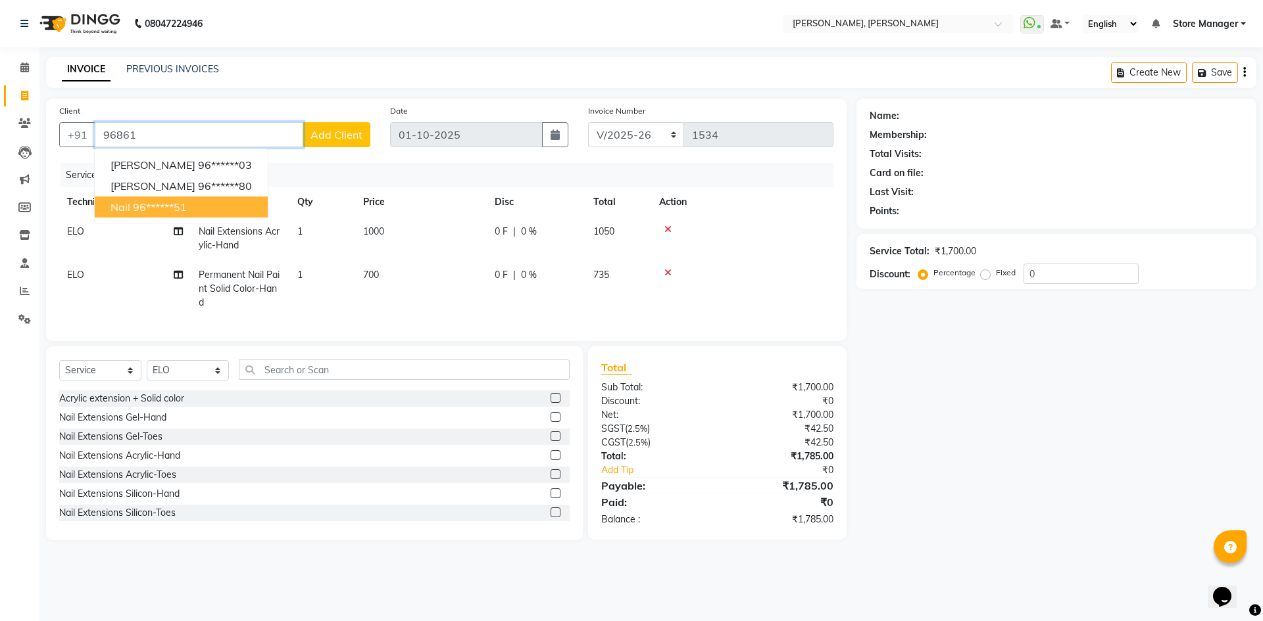
click at [155, 205] on ngb-highlight "96******51" at bounding box center [160, 207] width 54 height 13
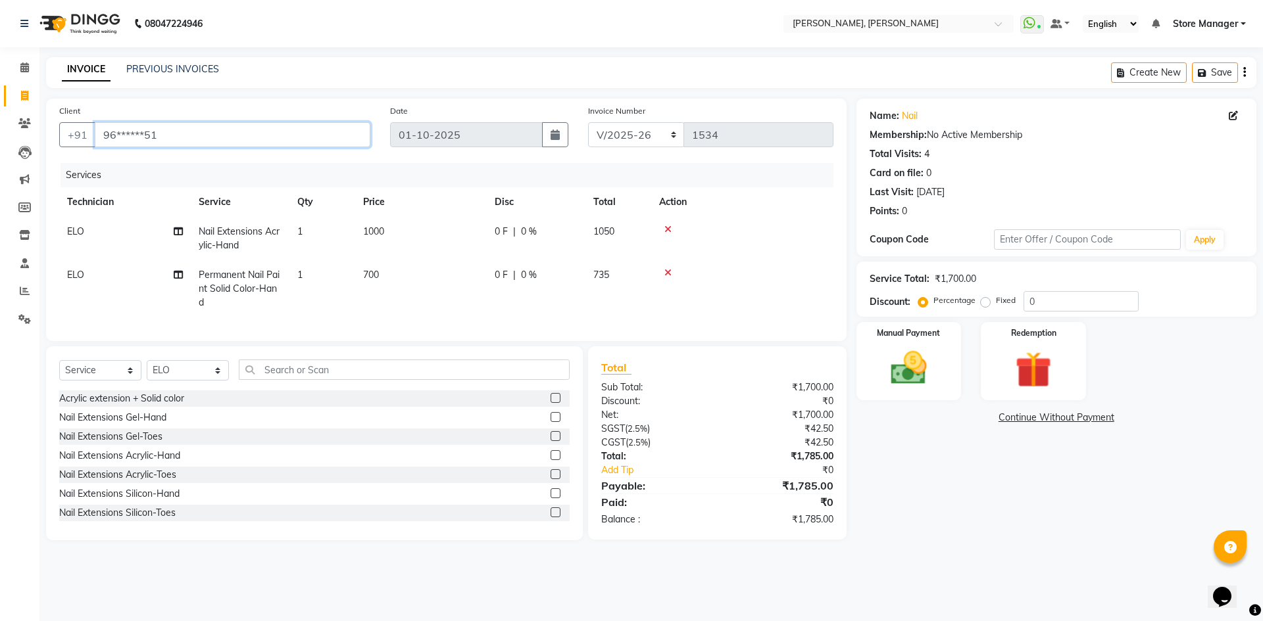
click at [163, 137] on input "96******51" at bounding box center [233, 134] width 276 height 25
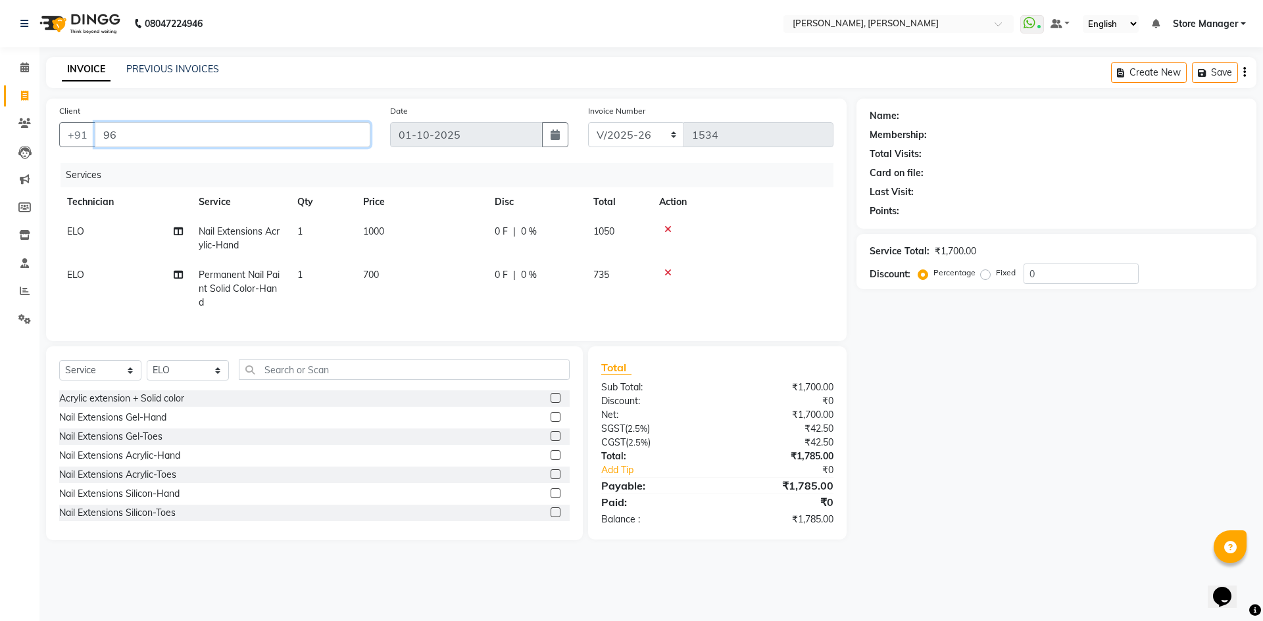
type input "9"
click at [122, 137] on input "Client" at bounding box center [233, 134] width 276 height 25
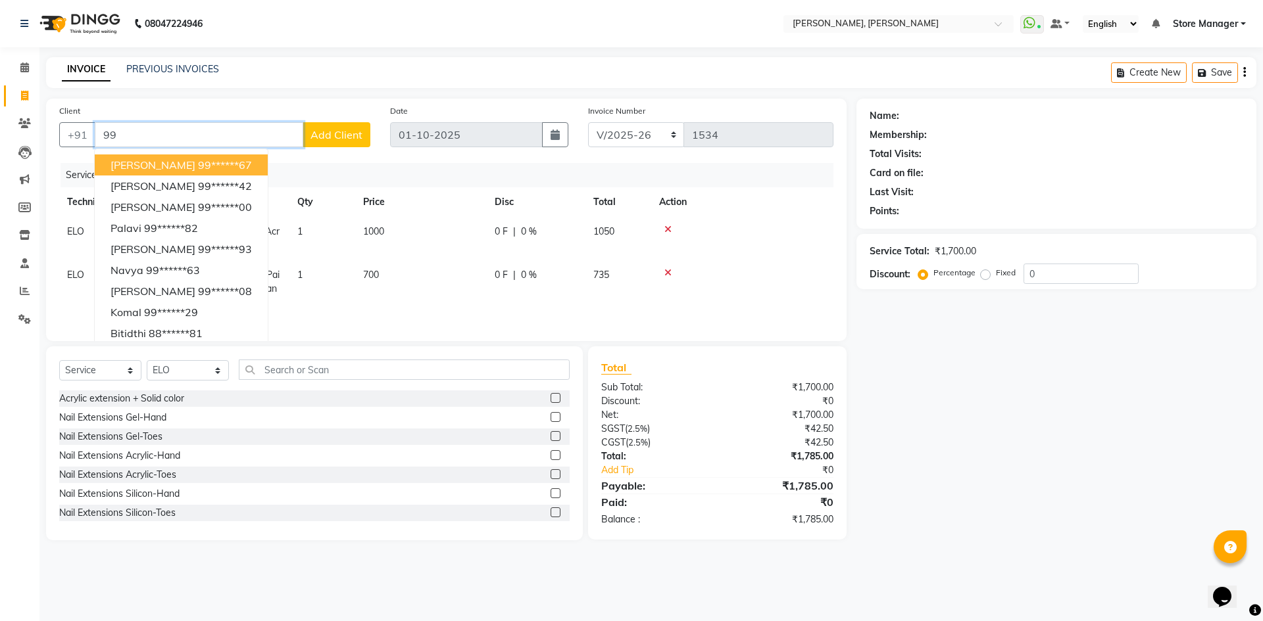
type input "9"
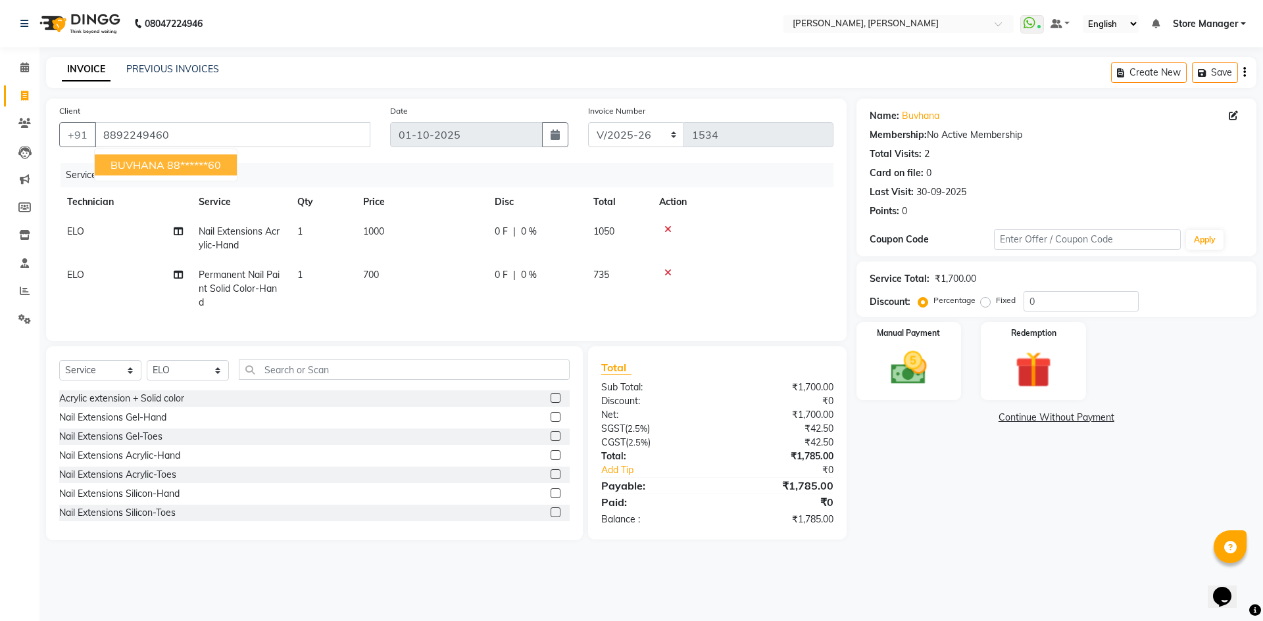
click at [147, 162] on span "BUVHANA" at bounding box center [137, 164] width 54 height 13
type input "88******60"
click at [1045, 299] on input "0" at bounding box center [1080, 301] width 115 height 20
click at [1037, 304] on input "number" at bounding box center [1080, 301] width 115 height 20
click at [1033, 301] on input "number" at bounding box center [1080, 301] width 115 height 20
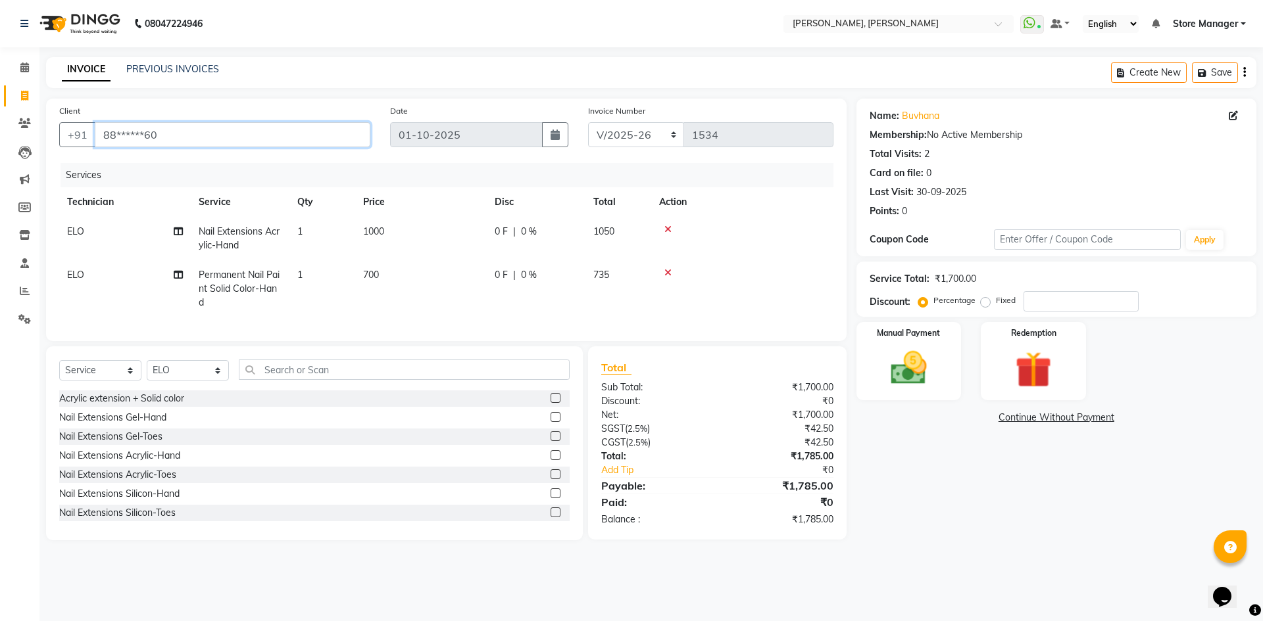
click at [166, 137] on input "88******60" at bounding box center [233, 134] width 276 height 25
click at [1036, 299] on input "number" at bounding box center [1080, 301] width 115 height 20
click at [1062, 301] on input "10" at bounding box center [1080, 301] width 115 height 20
type input "1"
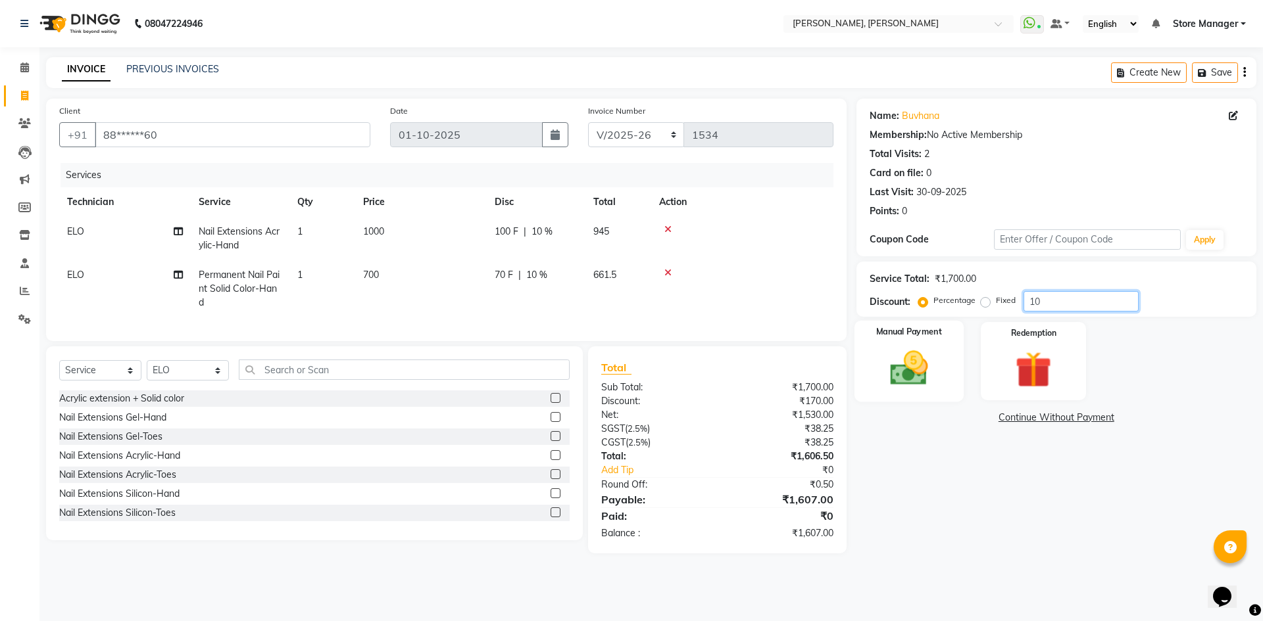
type input "10"
click at [921, 354] on img at bounding box center [908, 368] width 61 height 43
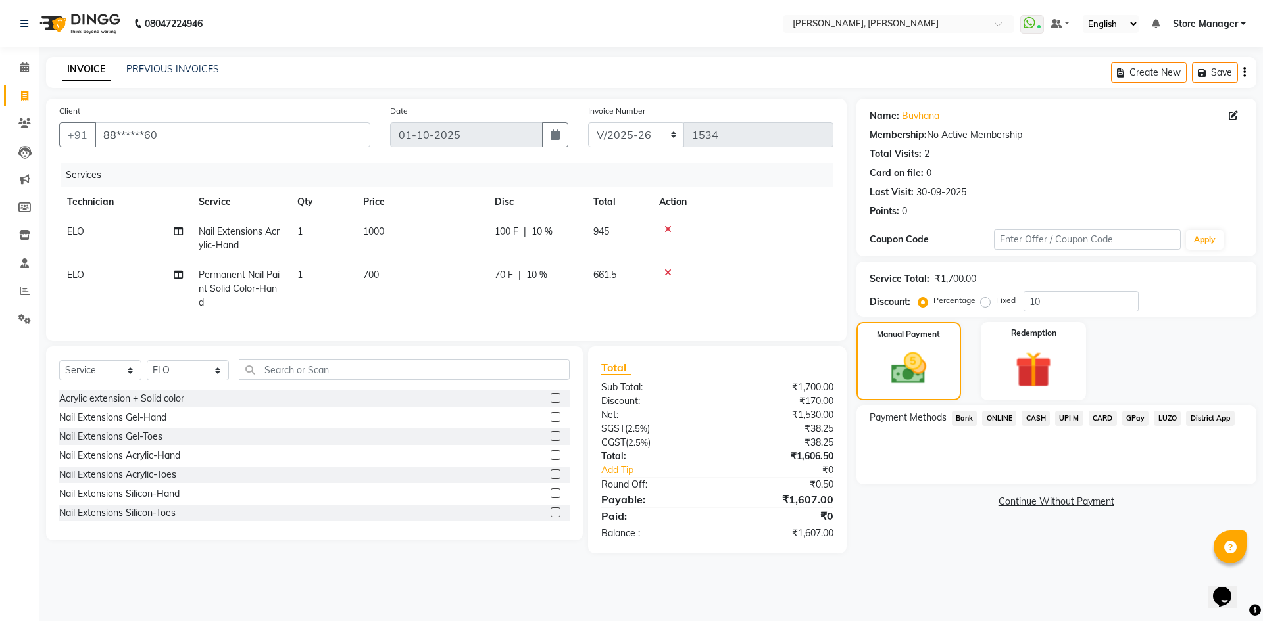
click at [1004, 420] on span "ONLINE" at bounding box center [999, 418] width 34 height 15
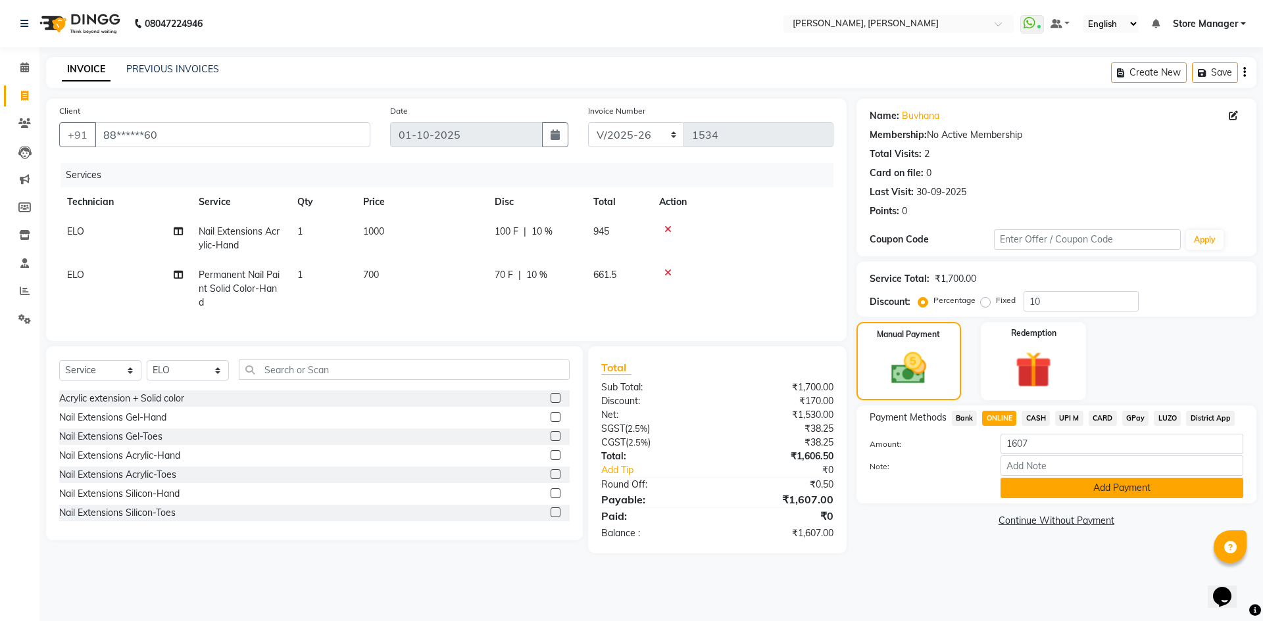
click at [1108, 483] on button "Add Payment" at bounding box center [1121, 488] width 243 height 20
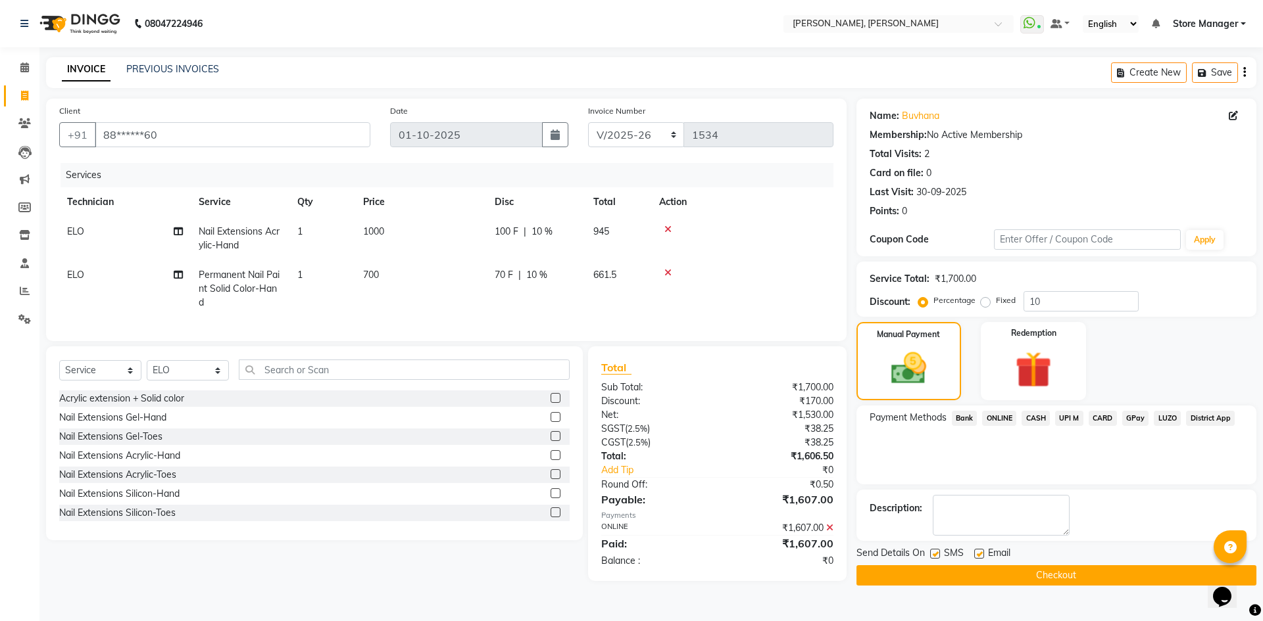
click at [1048, 576] on button "Checkout" at bounding box center [1056, 576] width 400 height 20
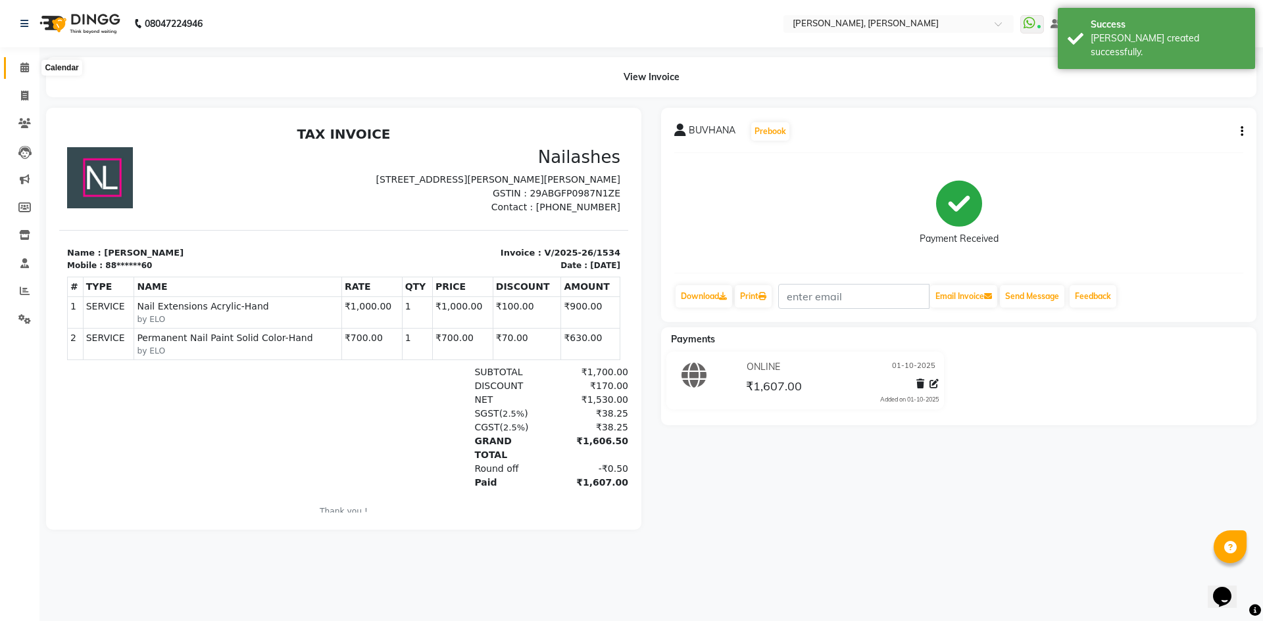
click at [20, 63] on icon at bounding box center [24, 67] width 9 height 10
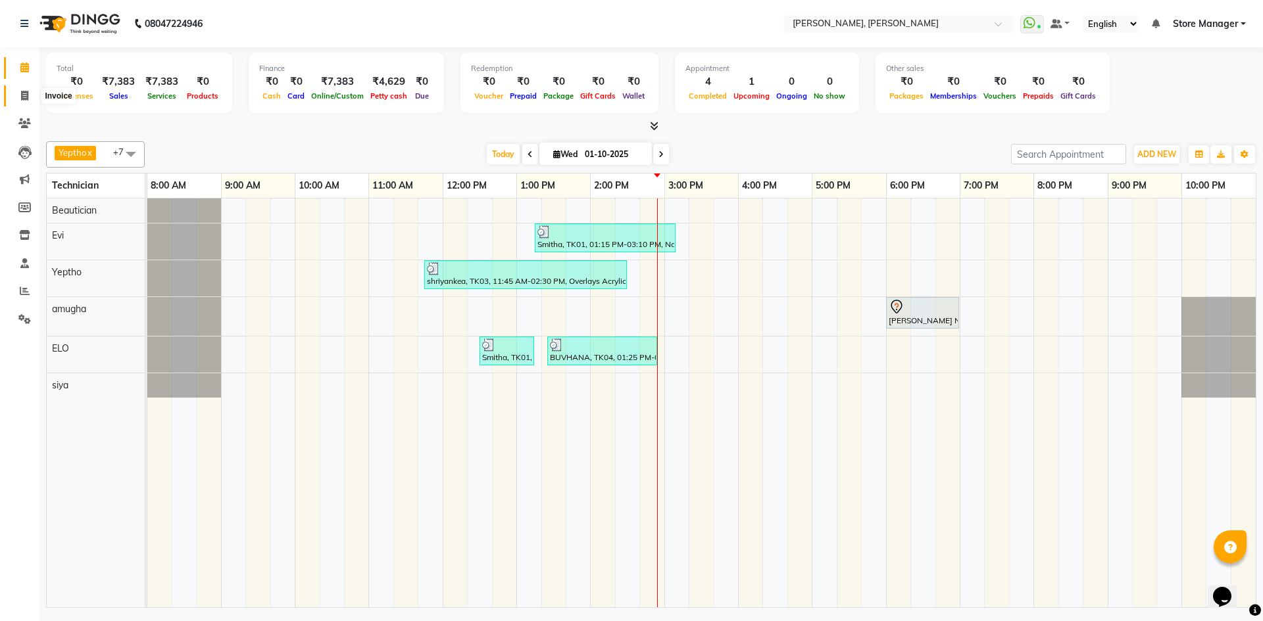
click at [24, 99] on icon at bounding box center [24, 96] width 7 height 10
select select "7173"
select select "service"
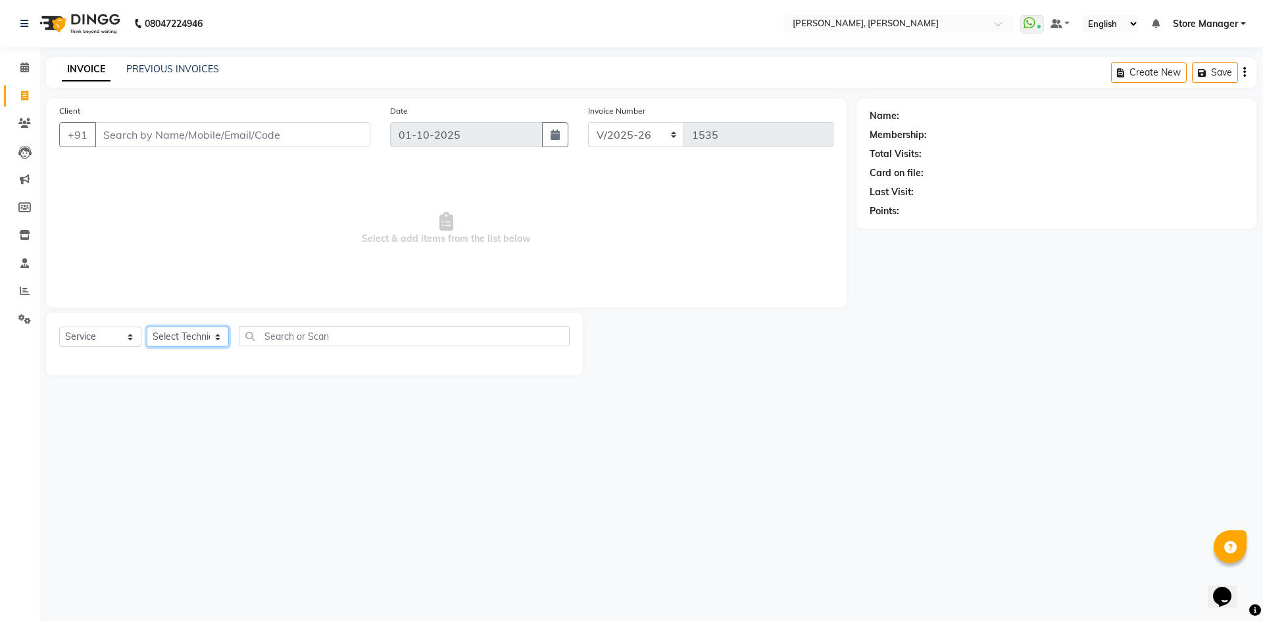
click at [219, 337] on select "Select Technician amugha Beautician ELO Evi MANAGER [PERSON_NAME] [PERSON_NAME]…" at bounding box center [188, 337] width 82 height 20
select select "61635"
click at [147, 327] on select "Select Technician amugha Beautician ELO Evi MANAGER [PERSON_NAME] [PERSON_NAME]…" at bounding box center [188, 337] width 82 height 20
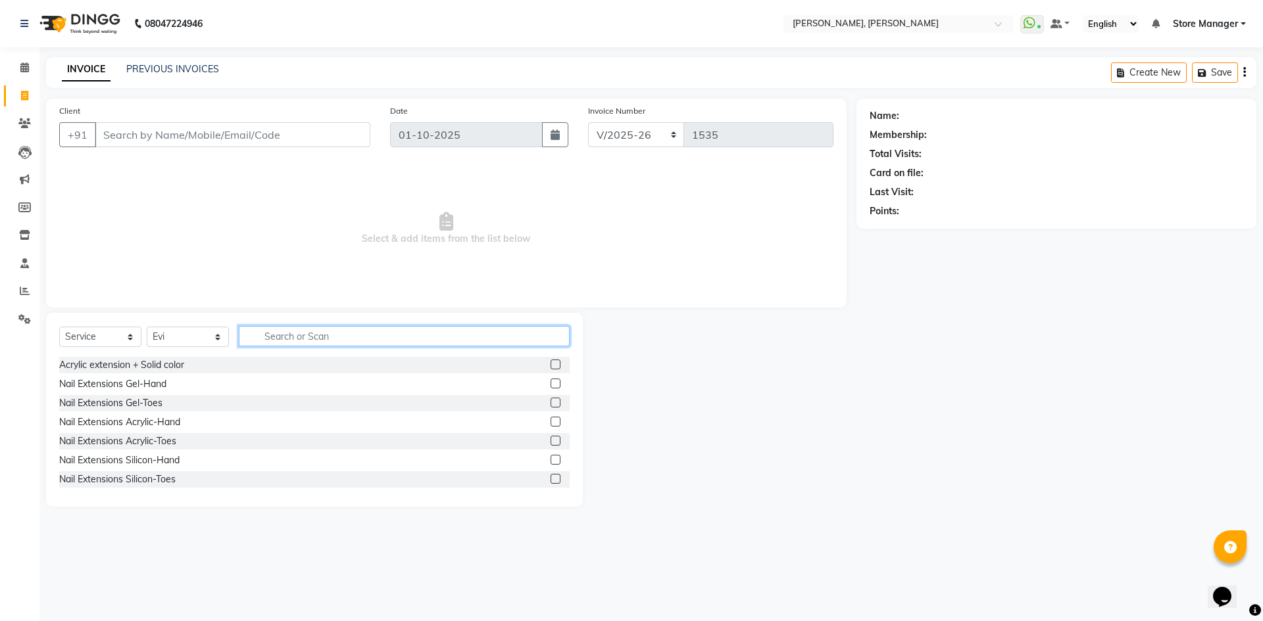
click at [289, 329] on input "text" at bounding box center [404, 336] width 331 height 20
type input "acry"
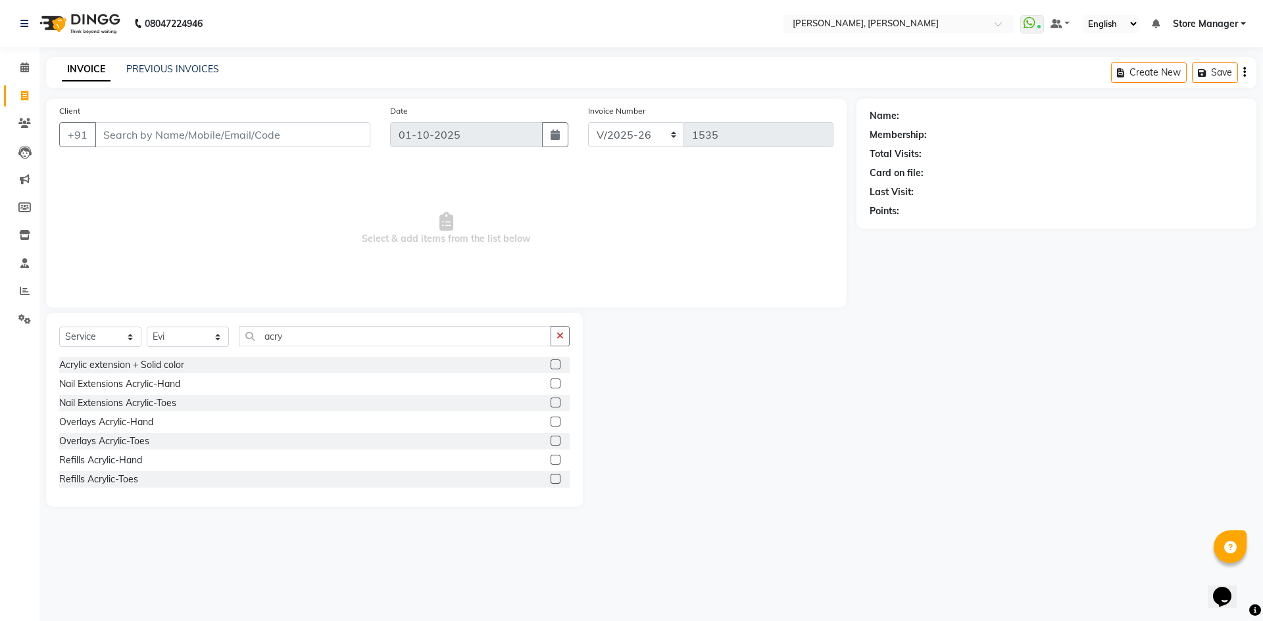
click at [550, 379] on label at bounding box center [555, 384] width 10 height 10
click at [550, 380] on input "checkbox" at bounding box center [554, 384] width 9 height 9
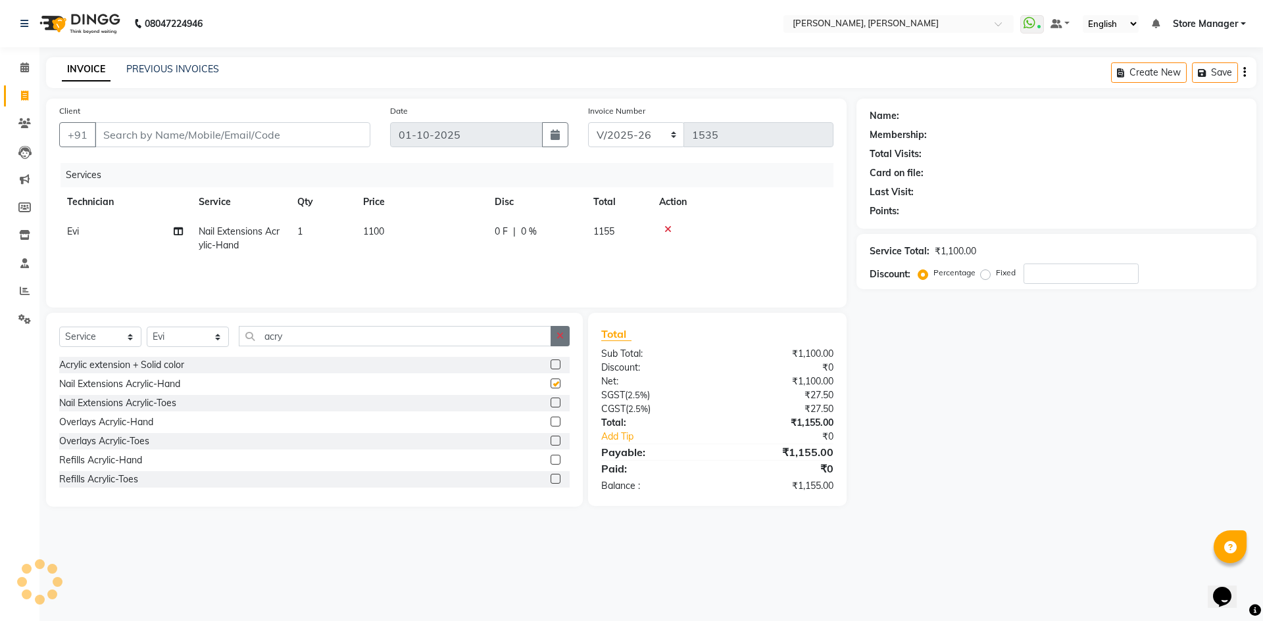
checkbox input "false"
drag, startPoint x: 562, startPoint y: 340, endPoint x: 510, endPoint y: 299, distance: 66.5
click at [562, 339] on icon "button" at bounding box center [559, 335] width 7 height 9
click at [439, 222] on td "1100" at bounding box center [421, 238] width 132 height 43
select select "61635"
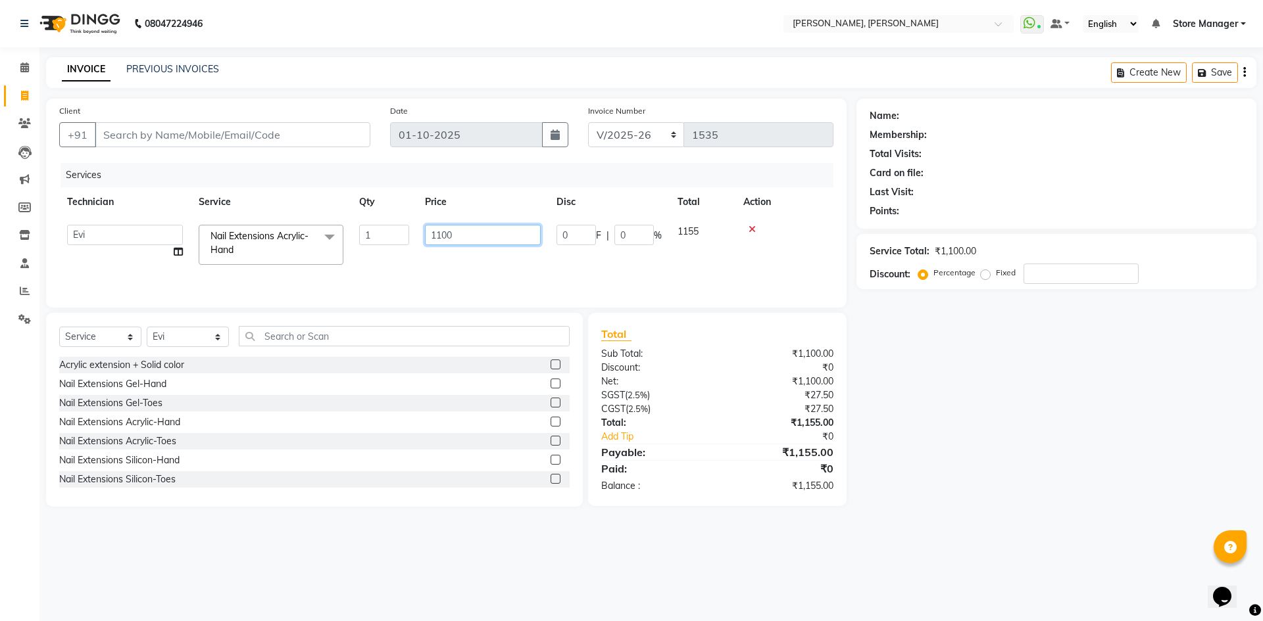
click at [466, 229] on input "1100" at bounding box center [483, 235] width 116 height 20
type input "1"
type input "1000"
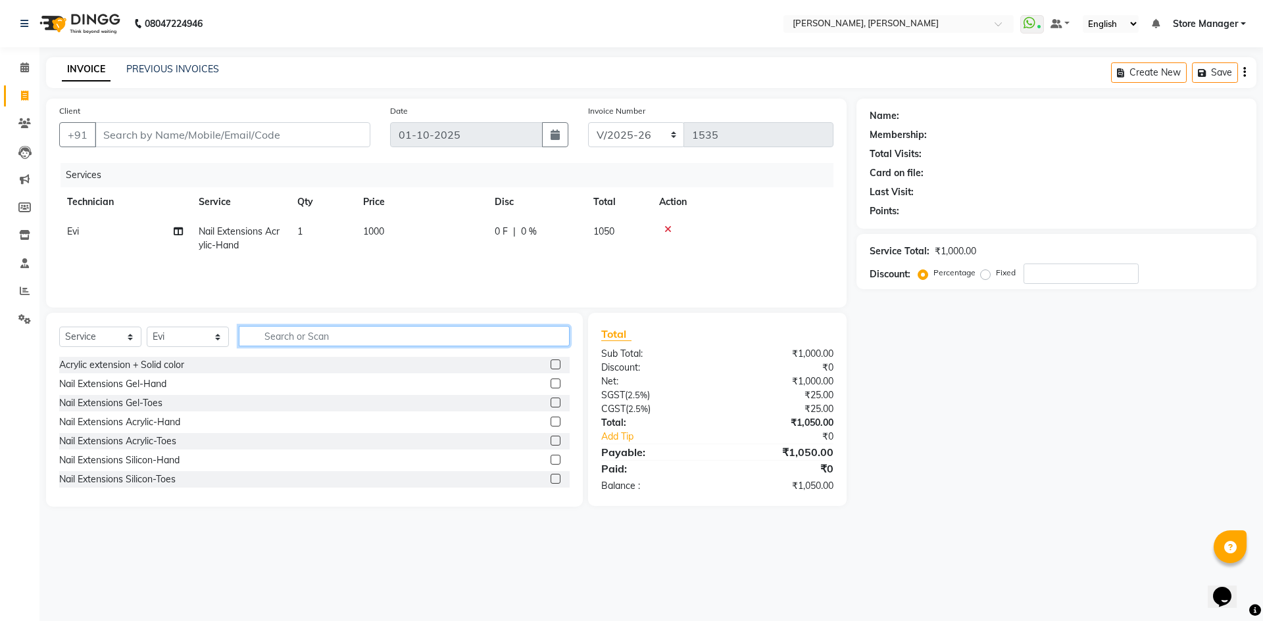
click at [376, 337] on input "text" at bounding box center [404, 336] width 331 height 20
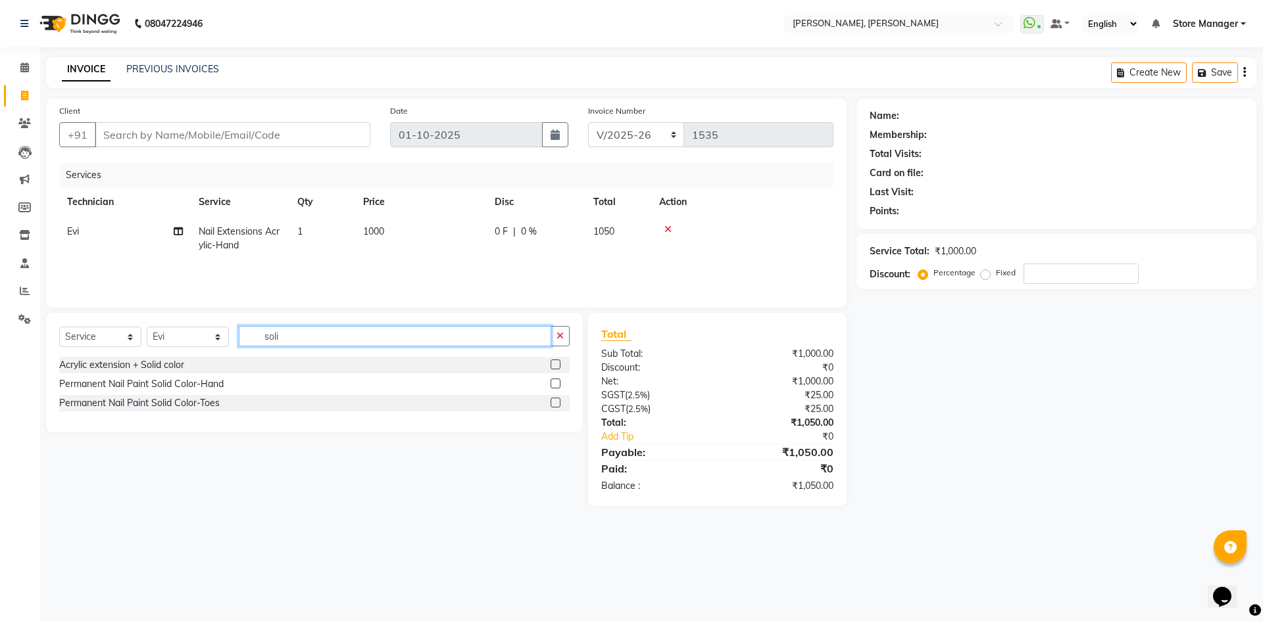
type input "soli"
click at [558, 380] on label at bounding box center [555, 384] width 10 height 10
click at [558, 380] on input "checkbox" at bounding box center [554, 384] width 9 height 9
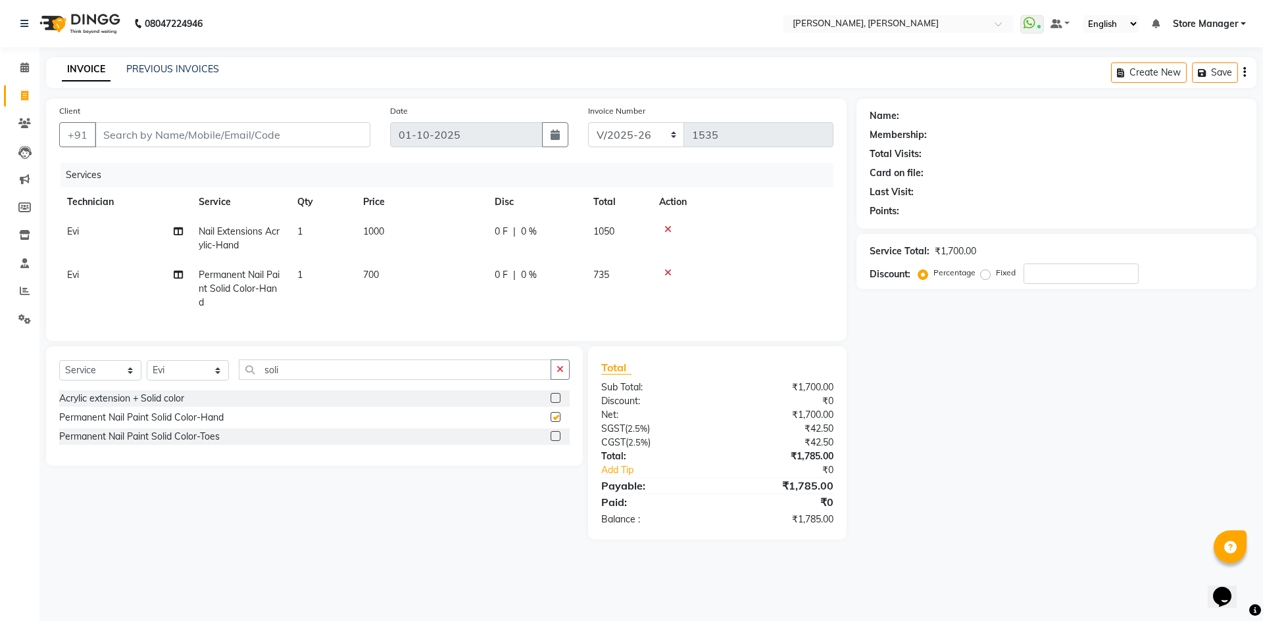
checkbox input "false"
click at [557, 441] on label at bounding box center [555, 436] width 10 height 10
click at [557, 441] on input "checkbox" at bounding box center [554, 437] width 9 height 9
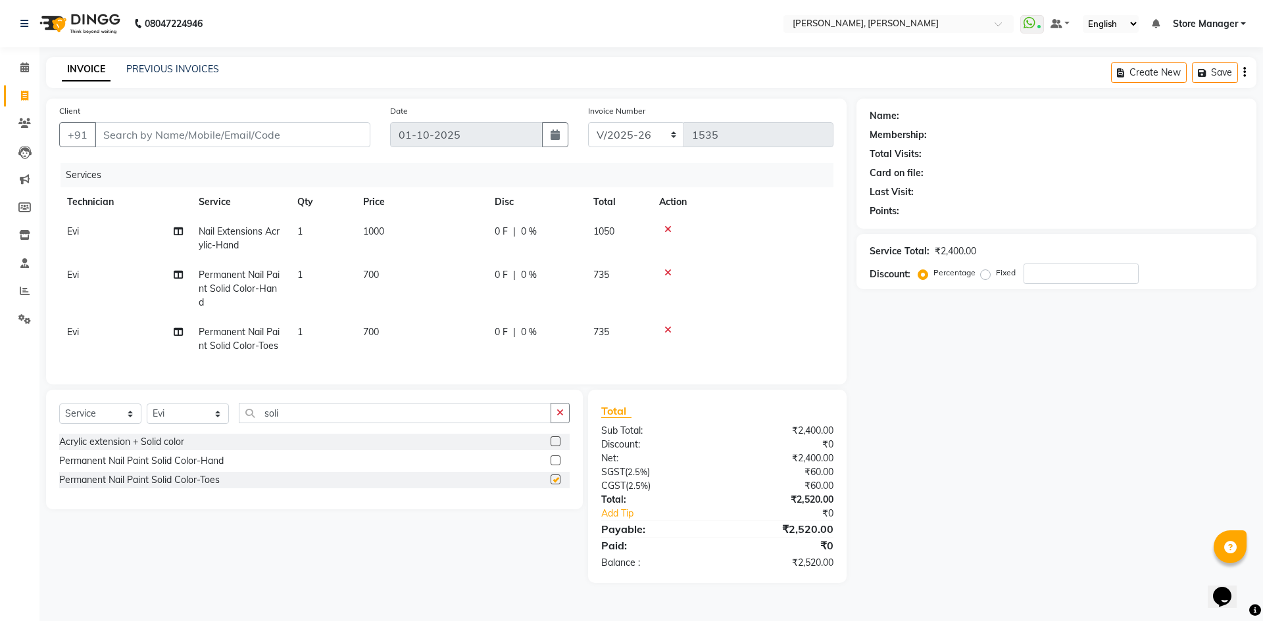
checkbox input "false"
click at [89, 338] on td "Evi" at bounding box center [125, 339] width 132 height 43
select select "61635"
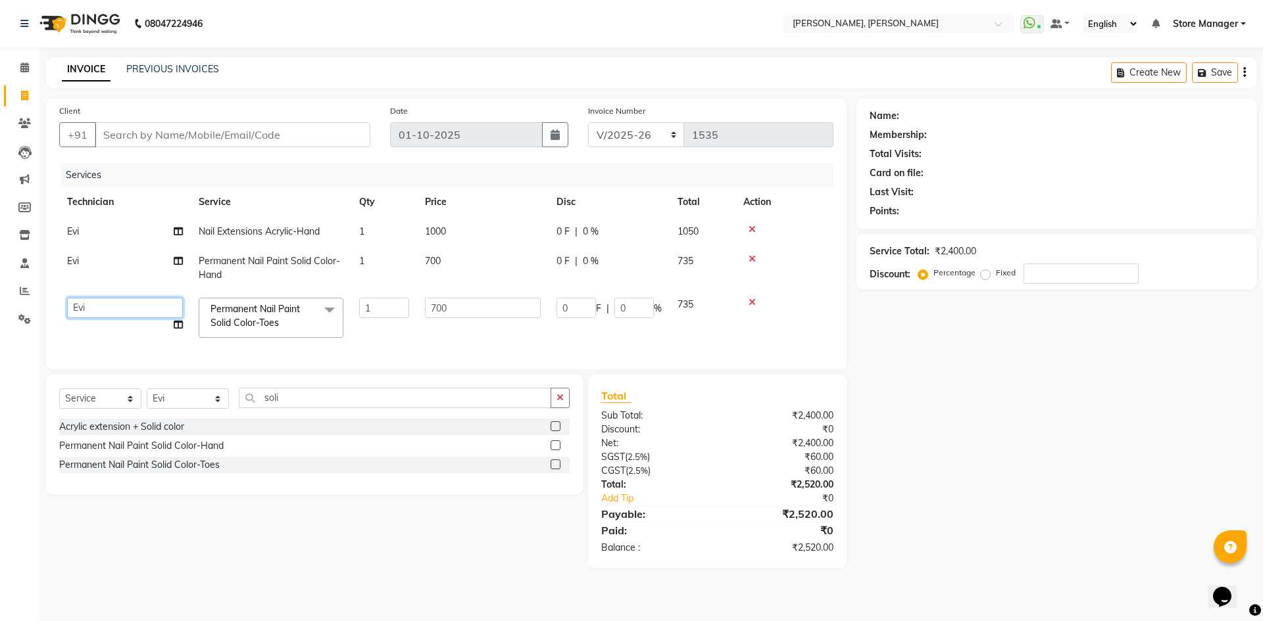
click at [114, 308] on select "amugha Beautician ELO Evi MANAGER [PERSON_NAME] [PERSON_NAME] siya Store Manage…" at bounding box center [125, 308] width 116 height 20
select select "90383"
click at [282, 406] on input "soli" at bounding box center [395, 398] width 312 height 20
click at [565, 408] on button "button" at bounding box center [559, 398] width 19 height 20
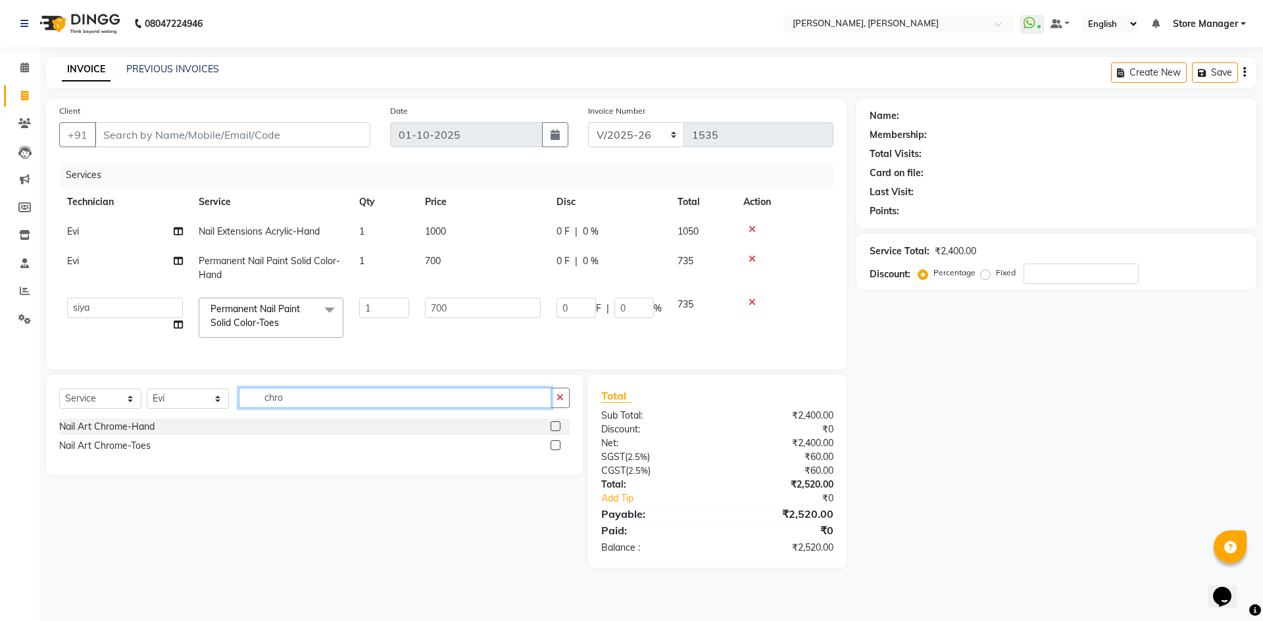
type input "chro"
click at [555, 431] on label at bounding box center [555, 427] width 10 height 10
click at [555, 431] on input "checkbox" at bounding box center [554, 427] width 9 height 9
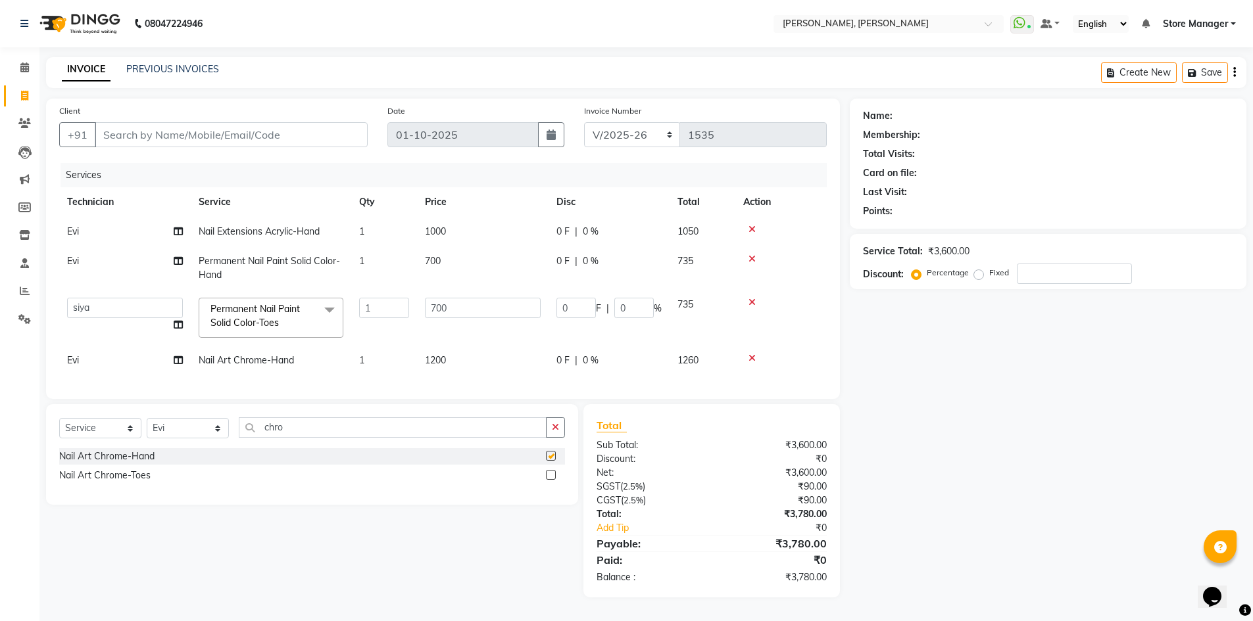
checkbox input "false"
click at [462, 354] on td "1200" at bounding box center [483, 361] width 132 height 30
select select "61635"
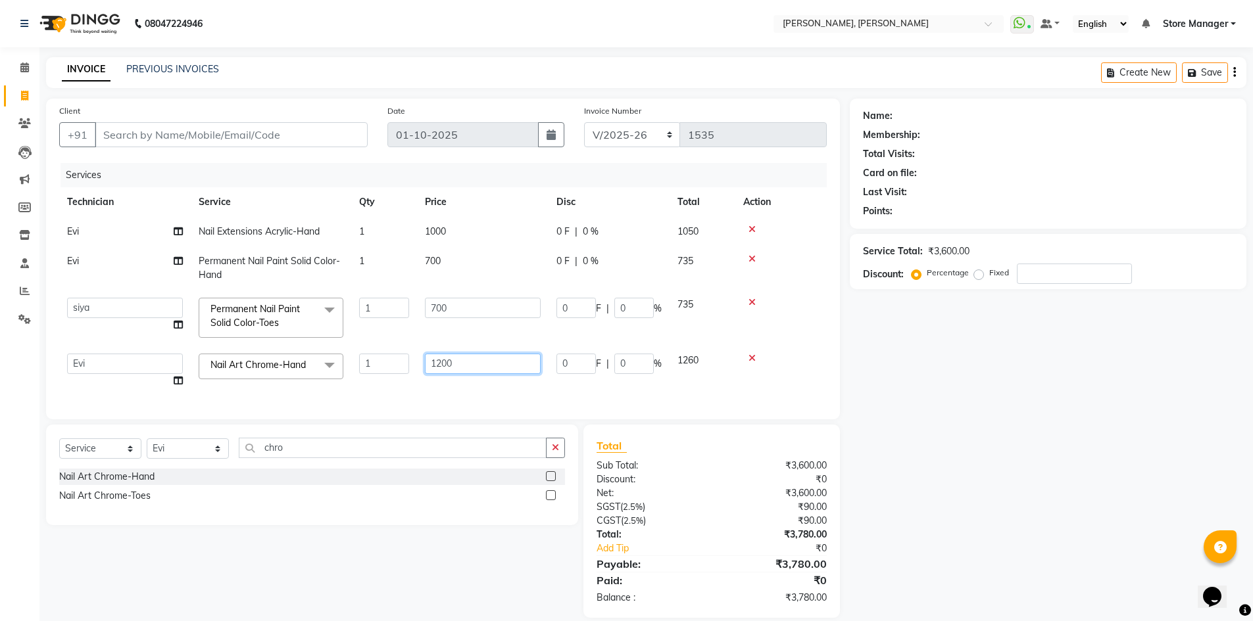
click at [501, 364] on input "1200" at bounding box center [483, 364] width 116 height 20
type input "1"
type input "800"
click at [561, 459] on div "Select Service Product Membership Package Voucher Prepaid Gift Card Select Tech…" at bounding box center [312, 475] width 532 height 101
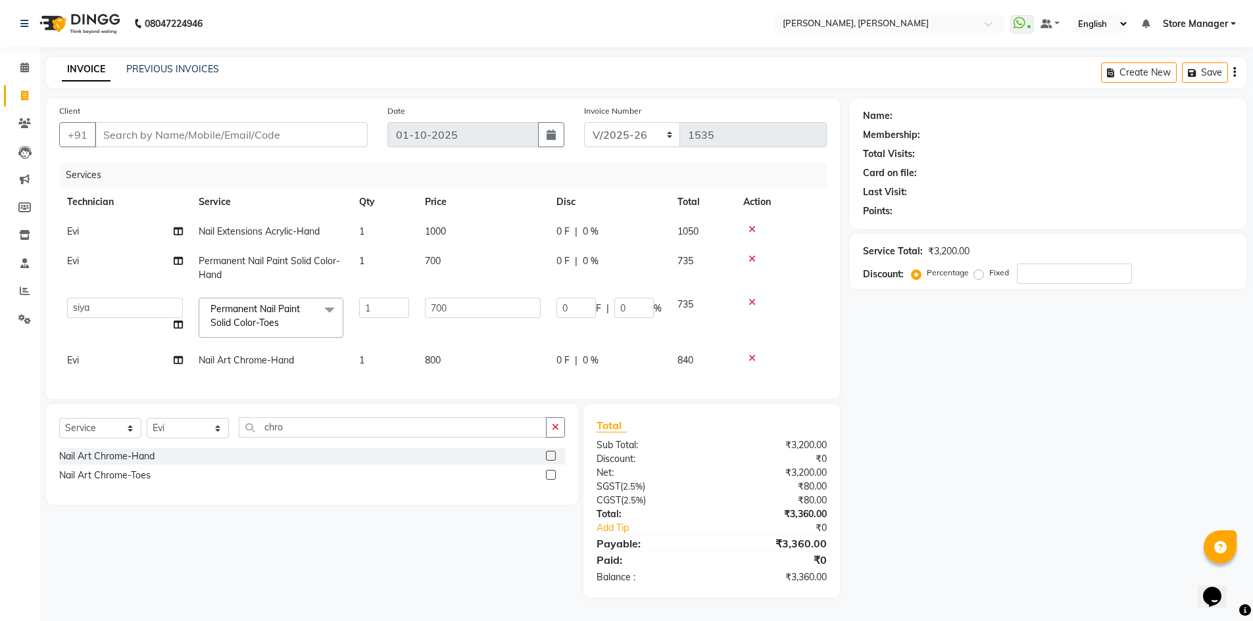
scroll to position [6, 0]
click at [638, 399] on div "Client +91 Date [DATE] Invoice Number BTH/2025-26 RED/2025-26 V/2025 V/[PHONE_N…" at bounding box center [443, 249] width 794 height 301
click at [556, 366] on td "0 F | 0 %" at bounding box center [608, 361] width 121 height 30
select select "61635"
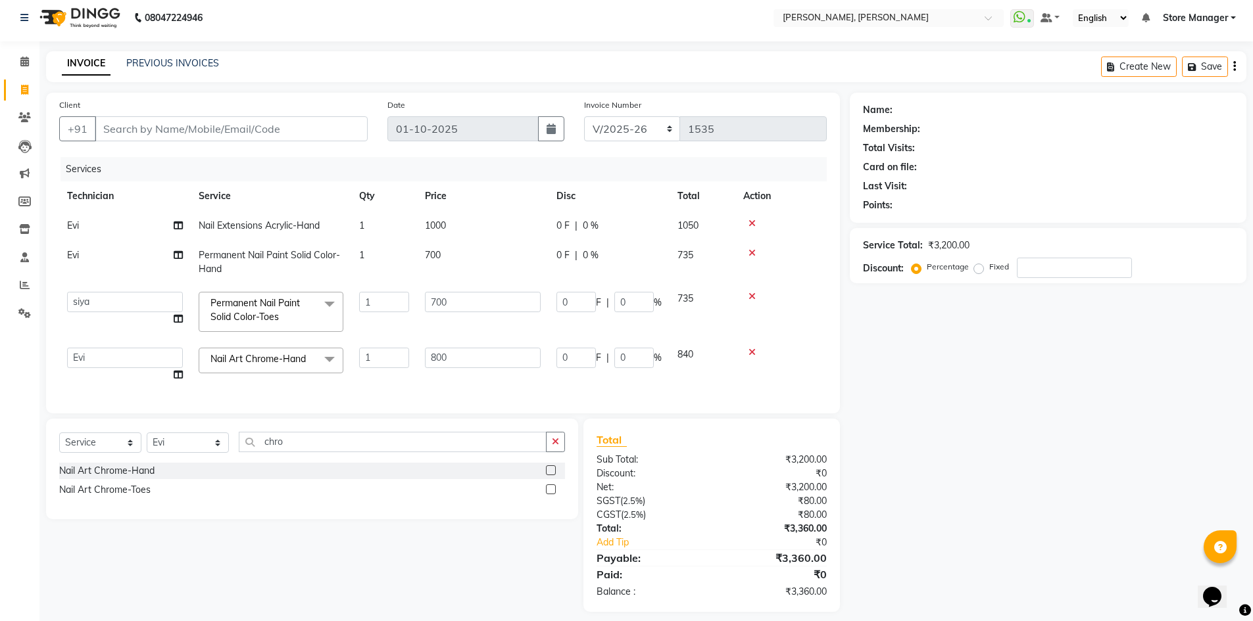
scroll to position [26, 0]
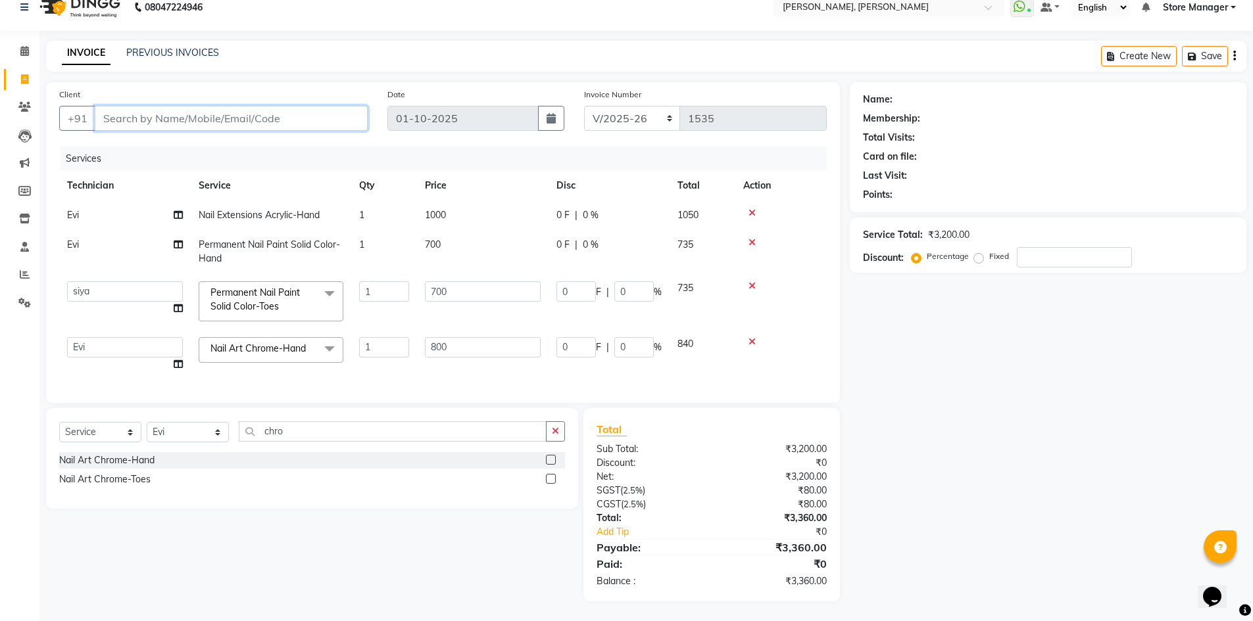
click at [185, 107] on input "Client" at bounding box center [231, 118] width 273 height 25
click at [124, 108] on input "Client" at bounding box center [231, 118] width 273 height 25
click at [185, 110] on input "Client" at bounding box center [231, 118] width 273 height 25
type input "7"
type input "0"
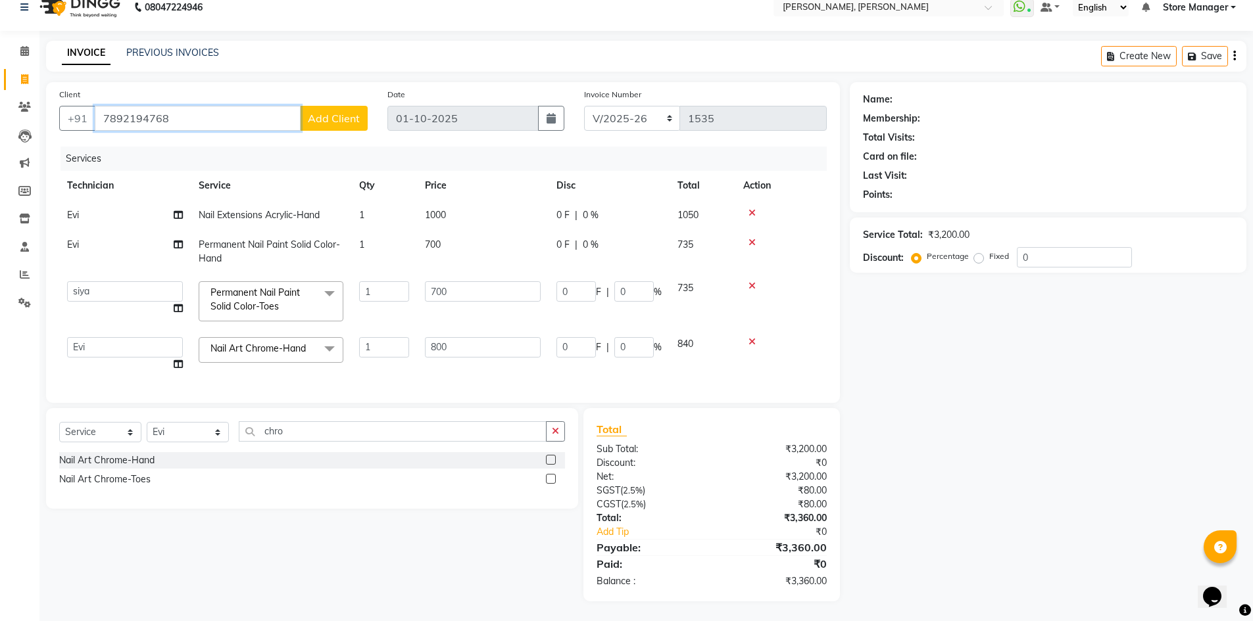
type input "7892194768"
click at [356, 112] on span "Add Client" at bounding box center [334, 118] width 52 height 13
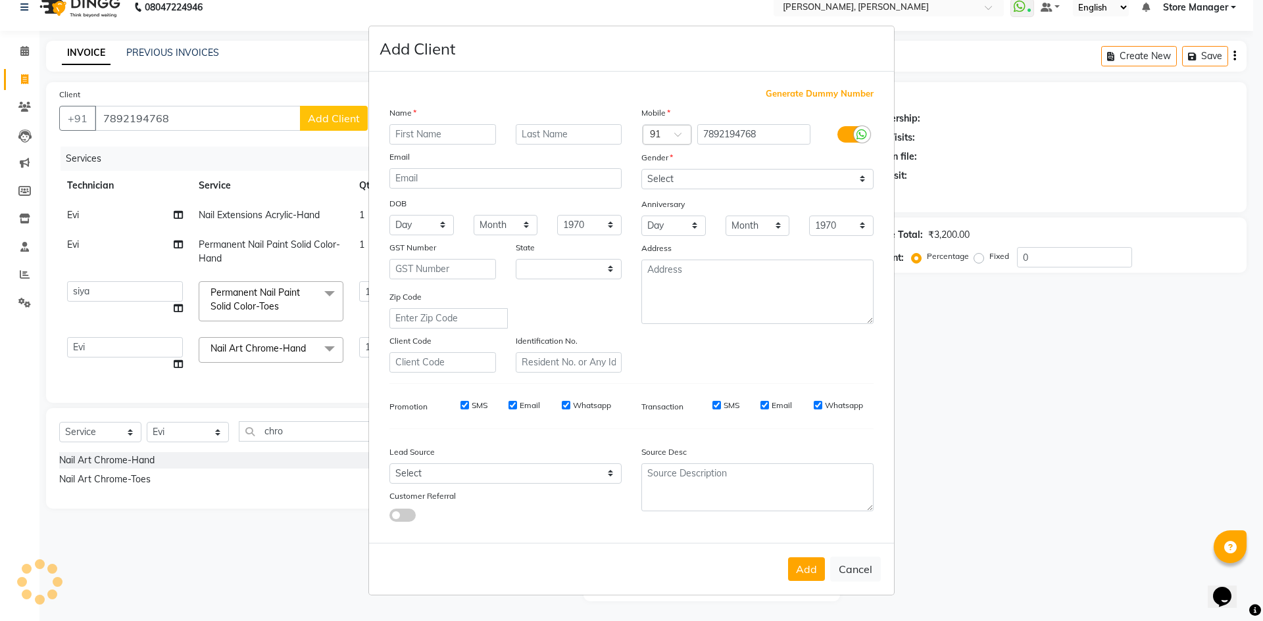
select select "21"
click at [424, 133] on input "text" at bounding box center [442, 134] width 107 height 20
type input "afreen"
click at [669, 174] on select "Select [DEMOGRAPHIC_DATA] [DEMOGRAPHIC_DATA] Other Prefer Not To Say" at bounding box center [757, 179] width 232 height 20
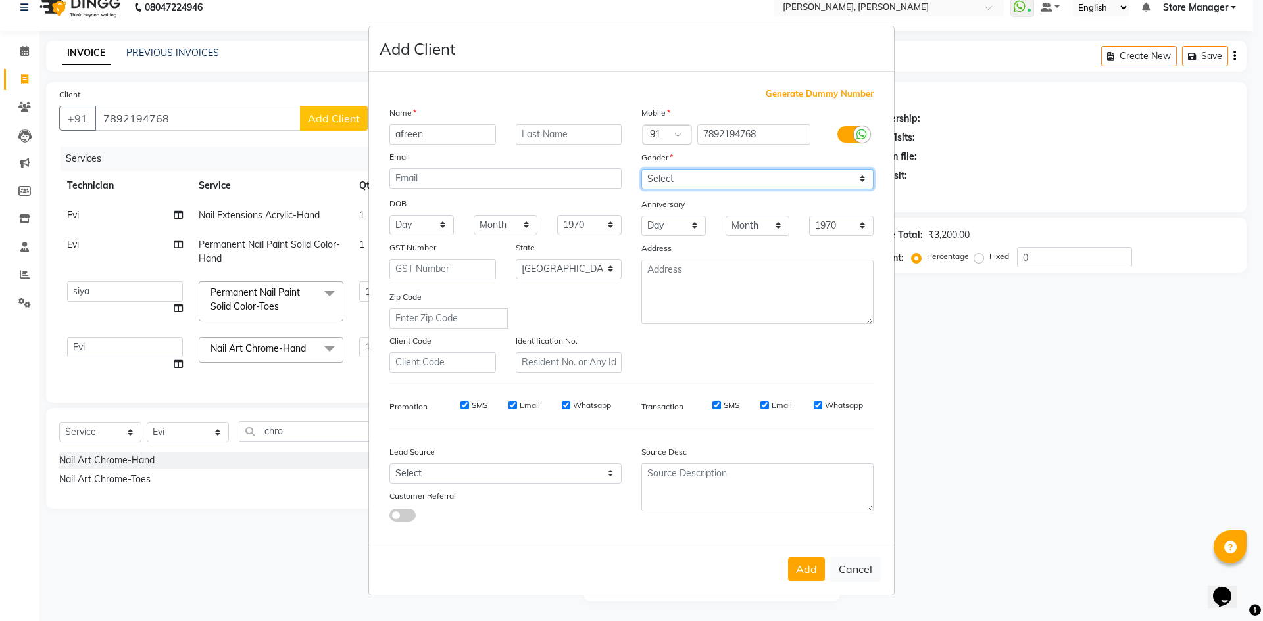
select select "[DEMOGRAPHIC_DATA]"
click at [641, 169] on select "Select [DEMOGRAPHIC_DATA] [DEMOGRAPHIC_DATA] Other Prefer Not To Say" at bounding box center [757, 179] width 232 height 20
click at [804, 571] on button "Add" at bounding box center [806, 570] width 37 height 24
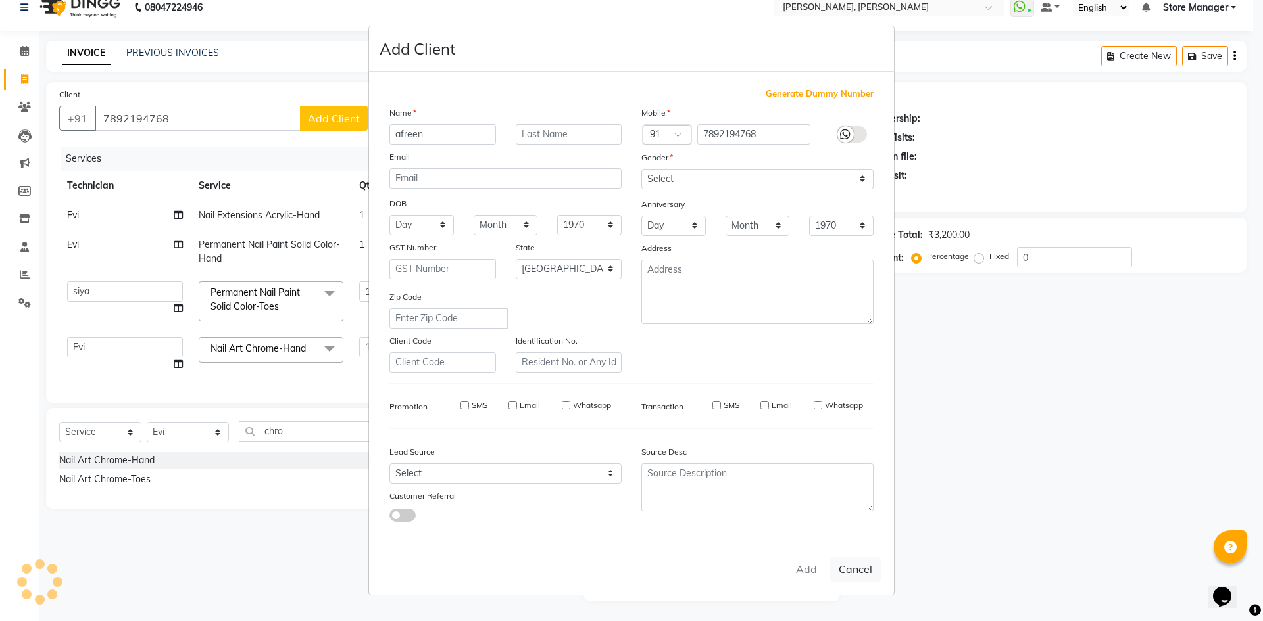
type input "78******68"
select select
select select "null"
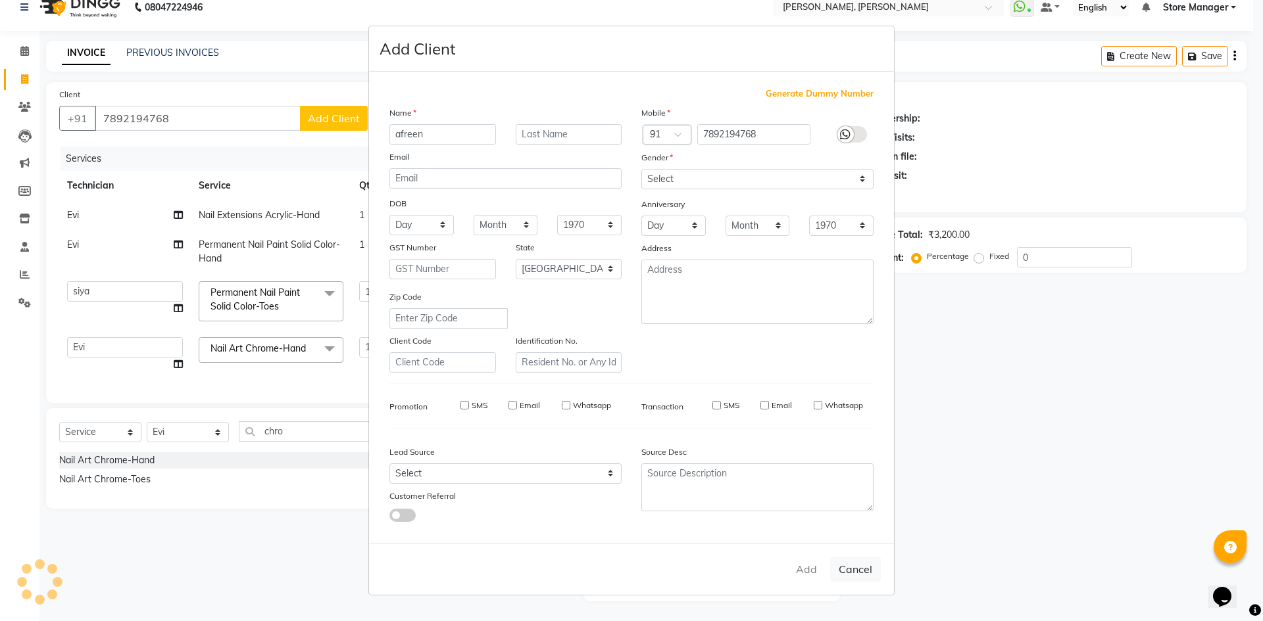
select select
checkbox input "false"
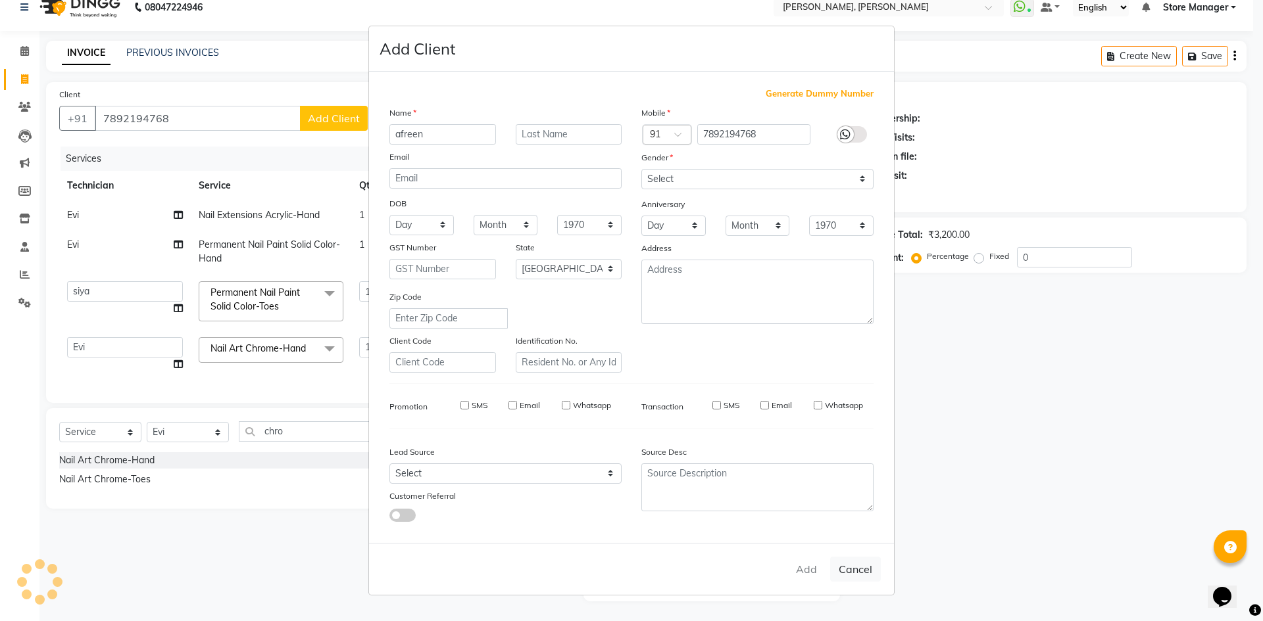
checkbox input "false"
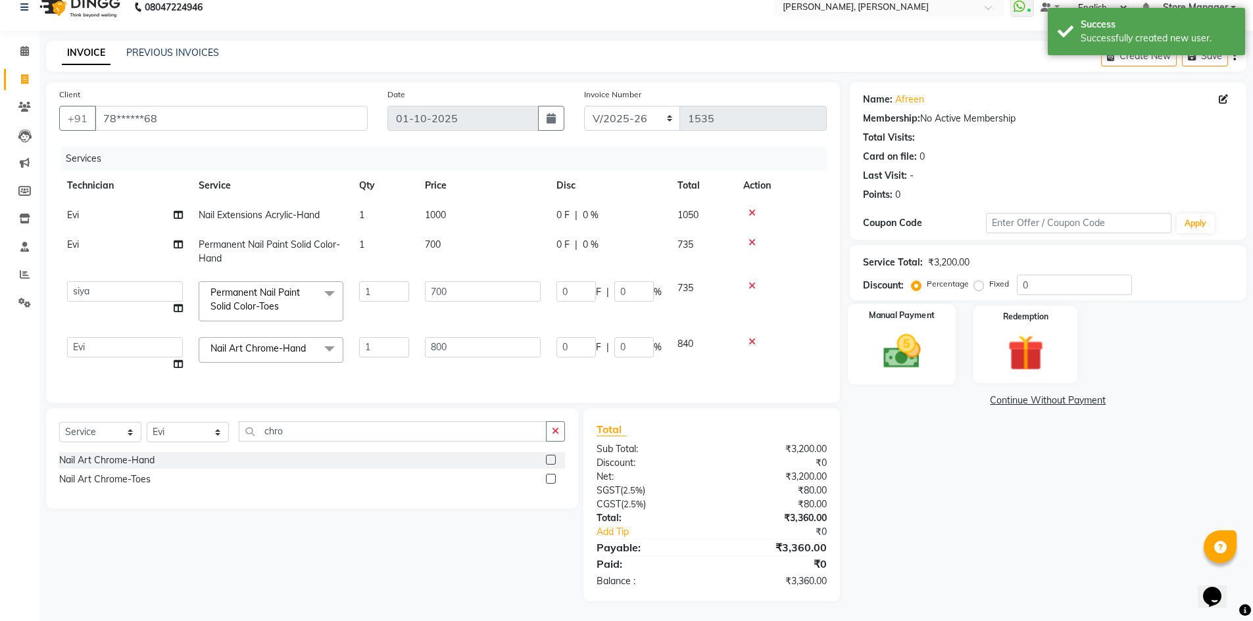
click at [916, 331] on img at bounding box center [901, 351] width 61 height 43
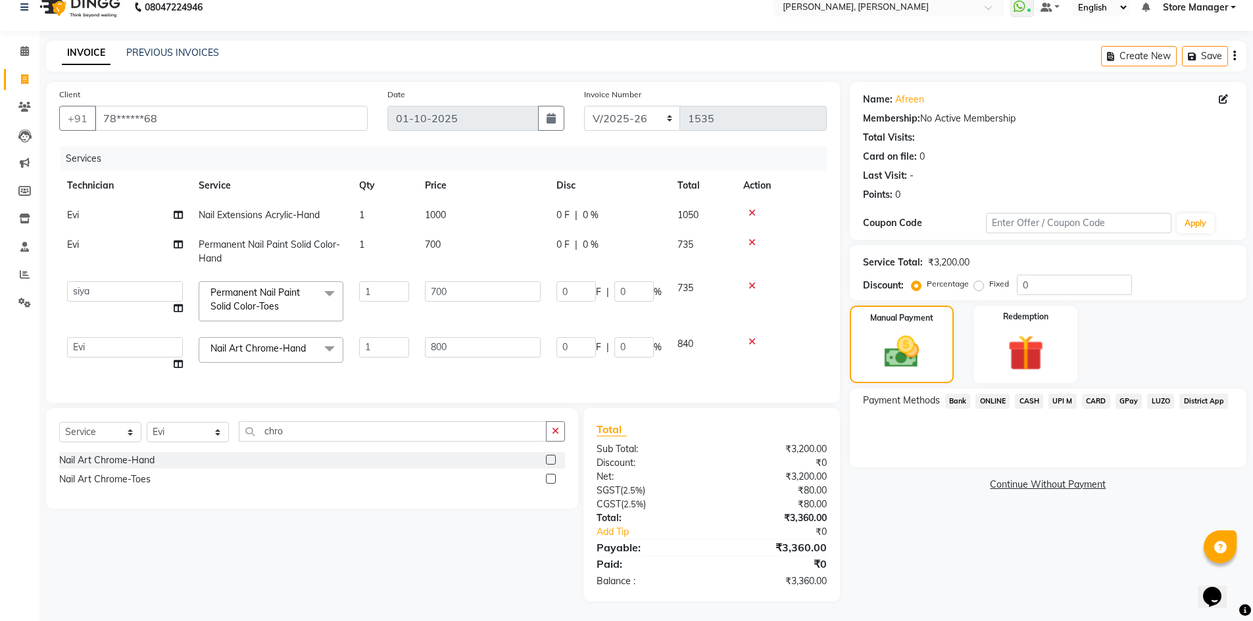
click at [986, 394] on span "ONLINE" at bounding box center [992, 401] width 34 height 15
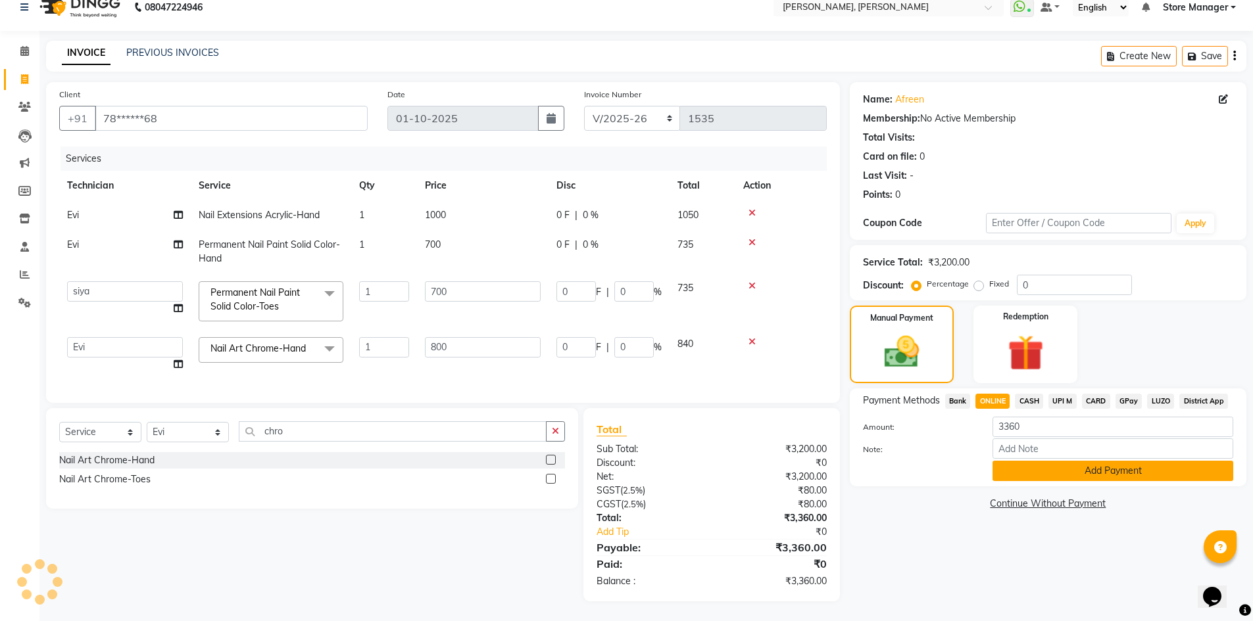
click at [1052, 468] on button "Add Payment" at bounding box center [1112, 471] width 241 height 20
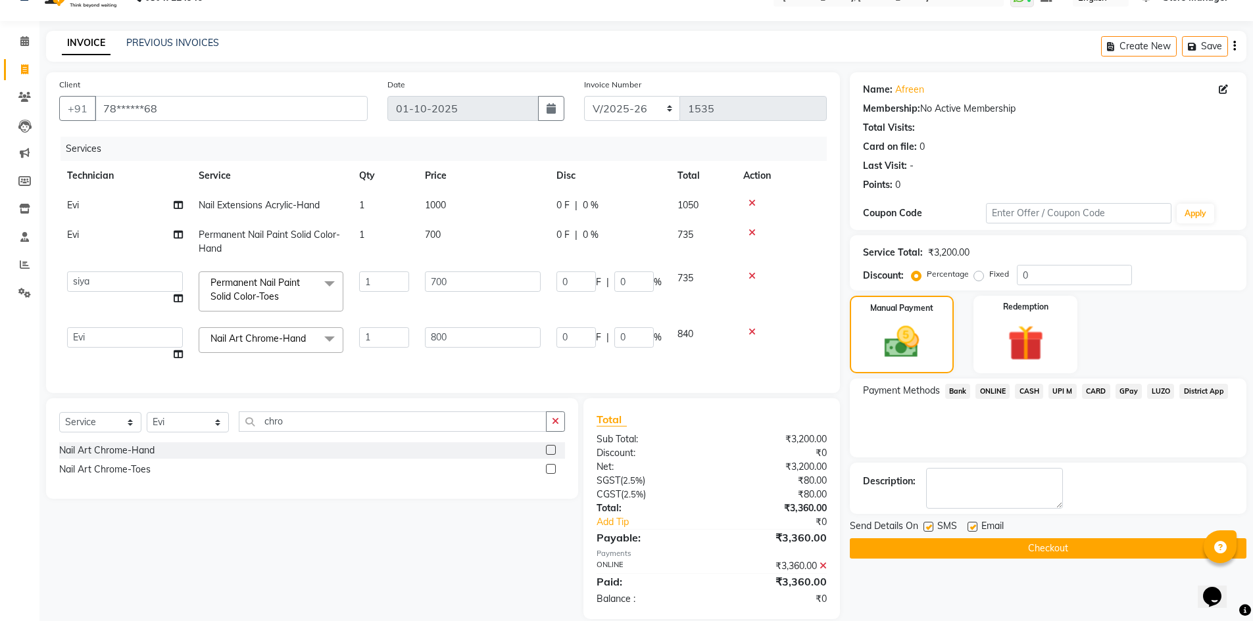
click at [1035, 550] on button "Checkout" at bounding box center [1048, 549] width 397 height 20
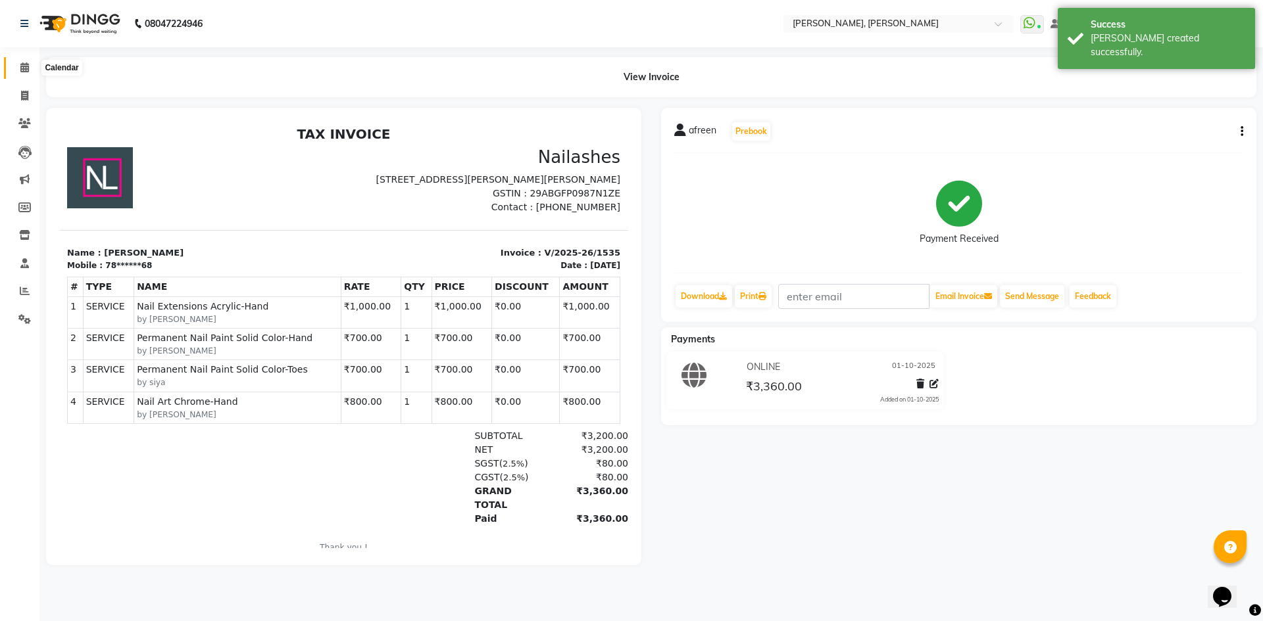
click at [21, 66] on icon at bounding box center [24, 67] width 9 height 10
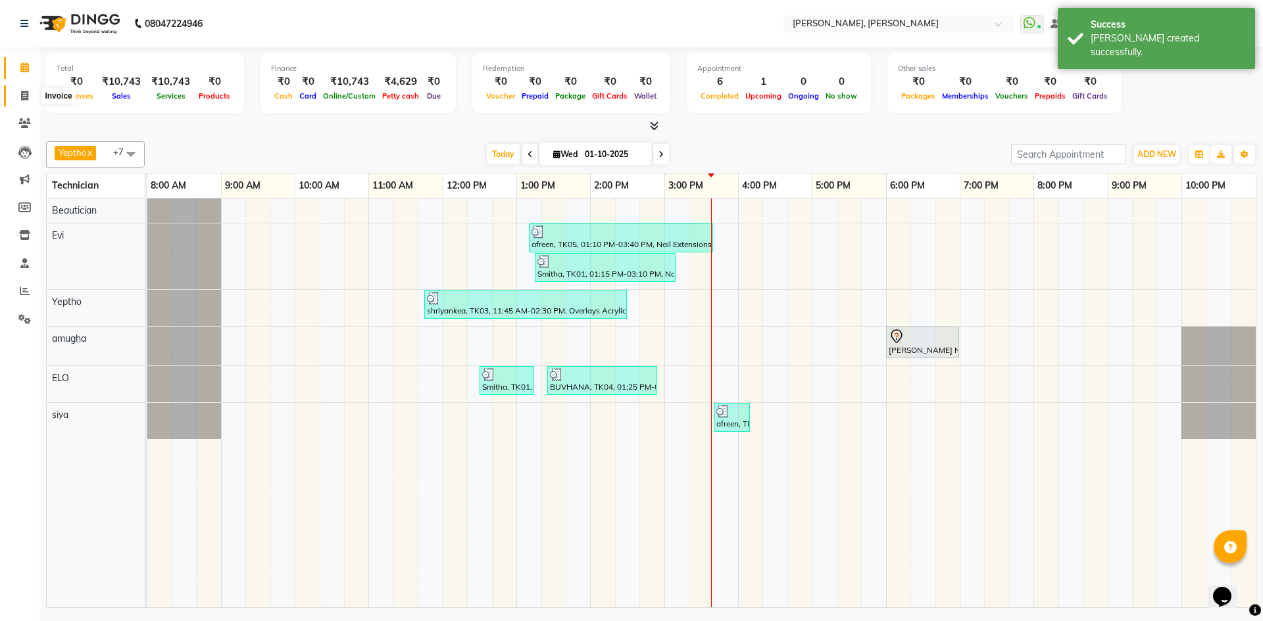
click at [21, 95] on icon at bounding box center [24, 96] width 7 height 10
select select "service"
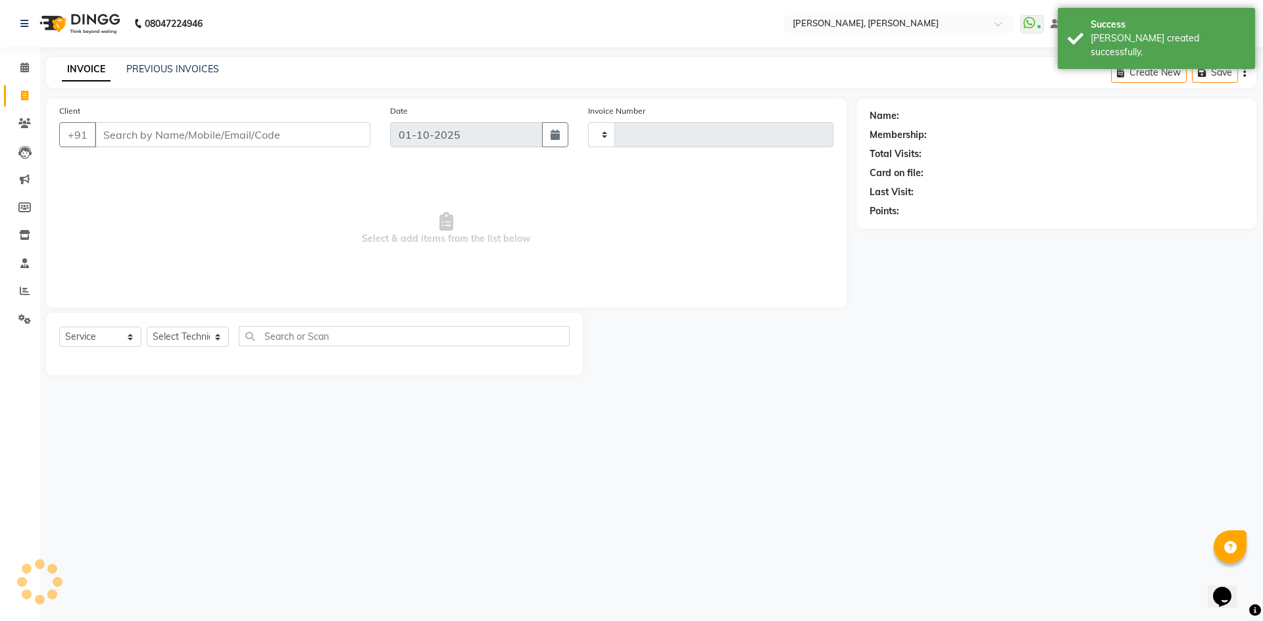
type input "1536"
select select "7173"
click at [153, 63] on link "PREVIOUS INVOICES" at bounding box center [172, 69] width 93 height 12
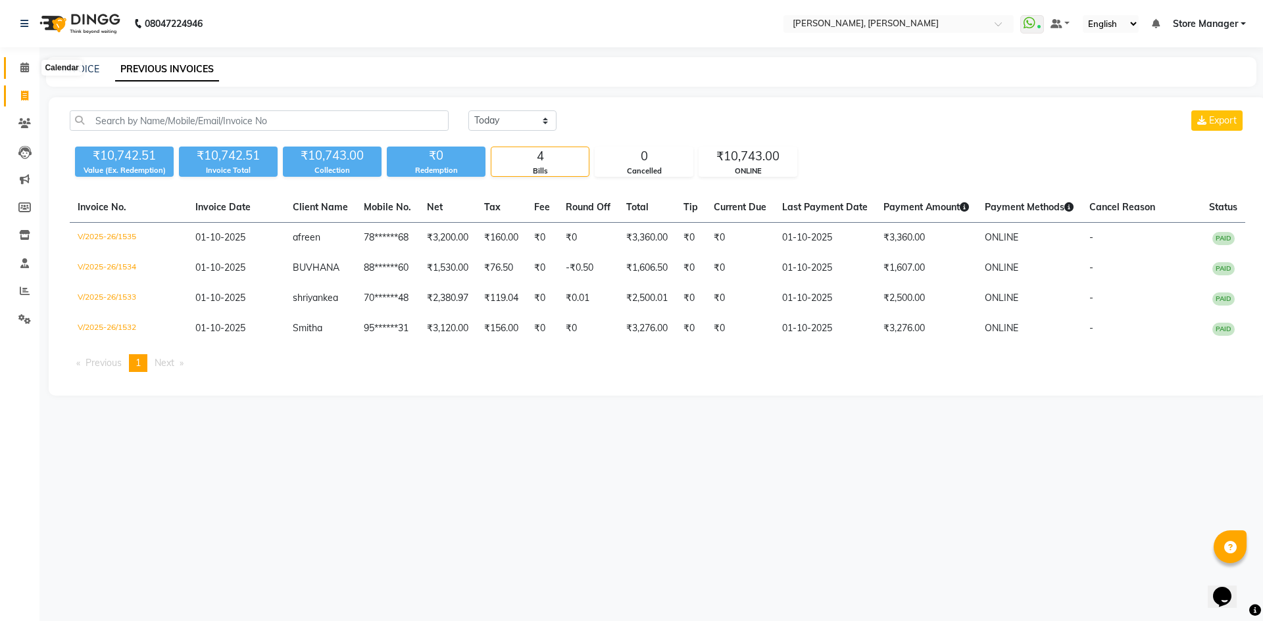
click at [23, 66] on icon at bounding box center [24, 67] width 9 height 10
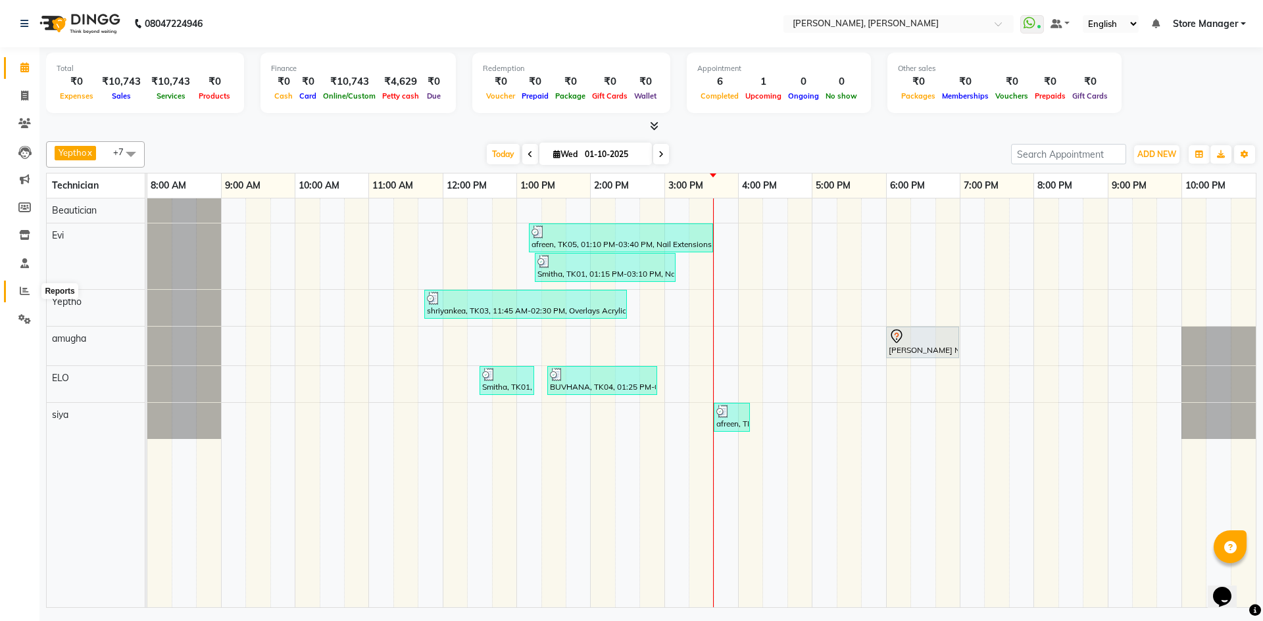
click at [23, 295] on icon at bounding box center [25, 291] width 10 height 10
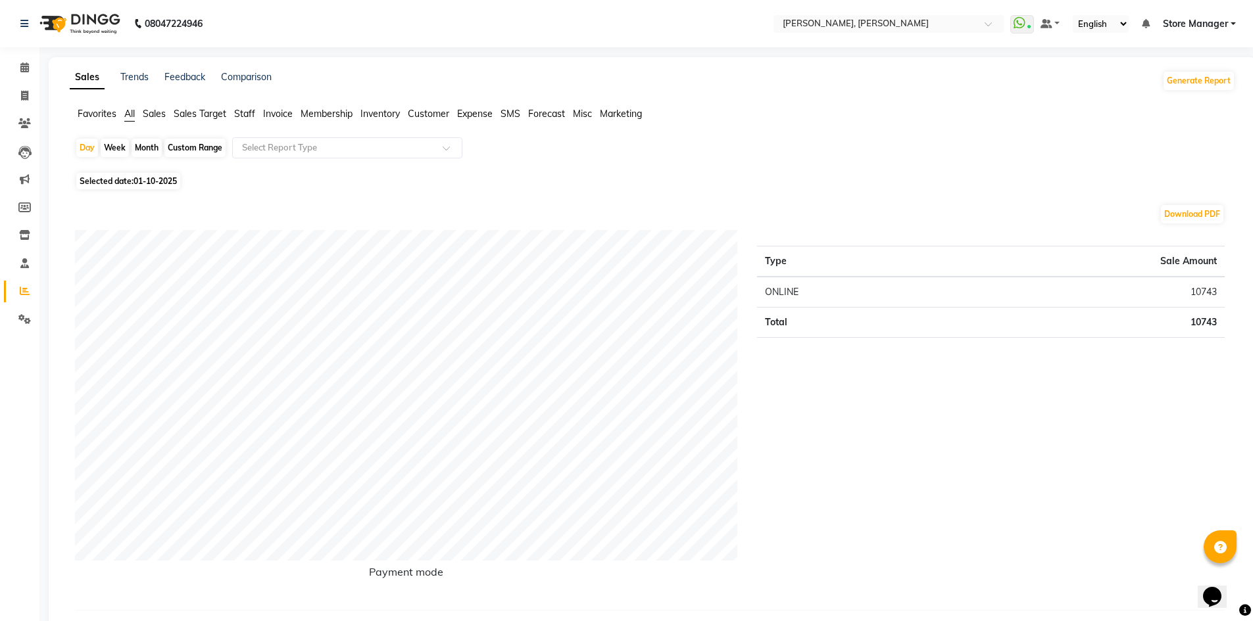
click at [248, 117] on span "Staff" at bounding box center [244, 114] width 21 height 12
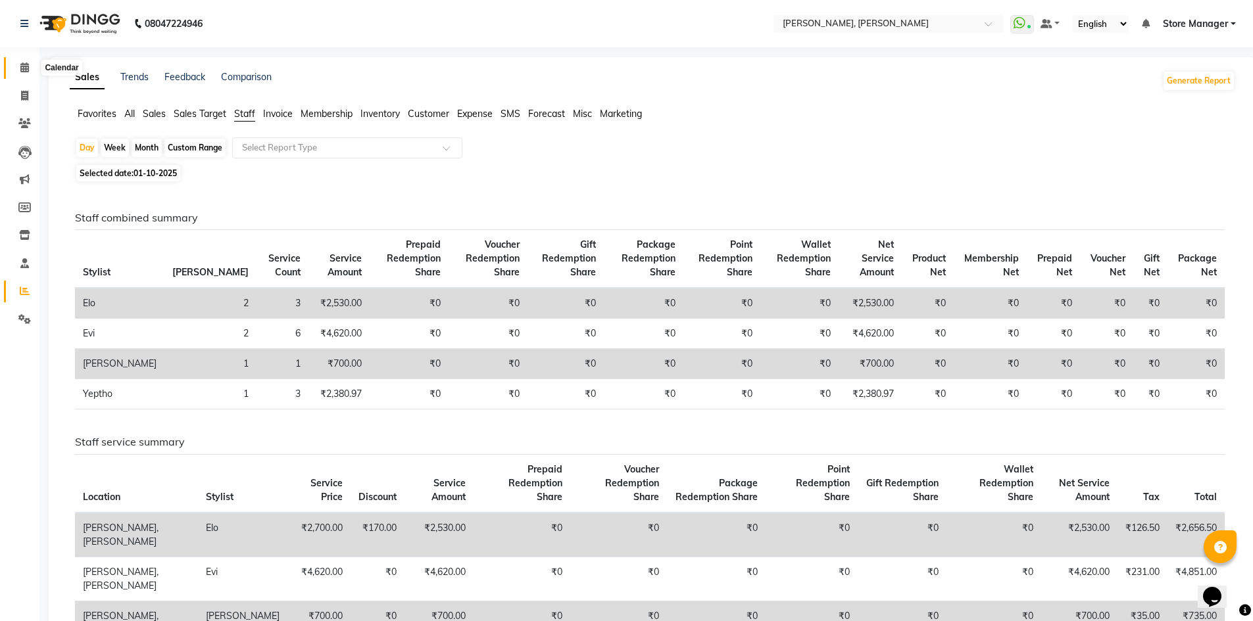
click at [21, 66] on icon at bounding box center [24, 67] width 9 height 10
